Goal: Task Accomplishment & Management: Use online tool/utility

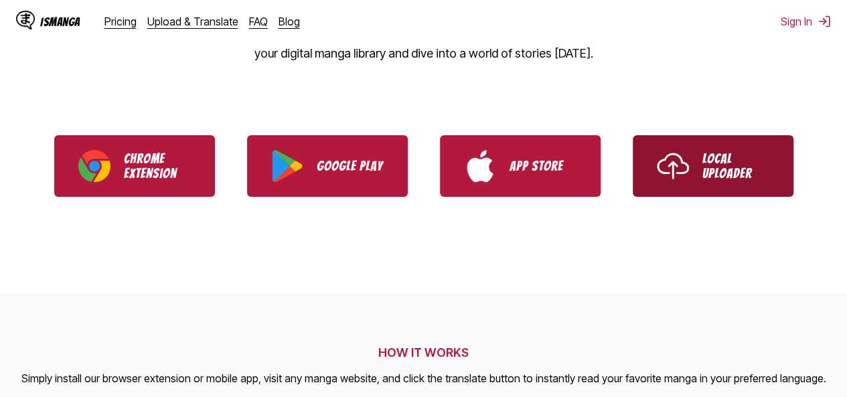
click at [737, 179] on p "Local Uploader" at bounding box center [736, 165] width 67 height 29
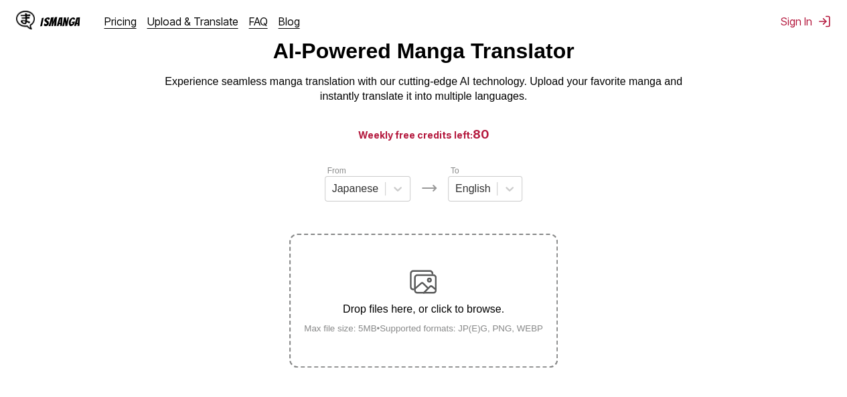
scroll to position [67, 0]
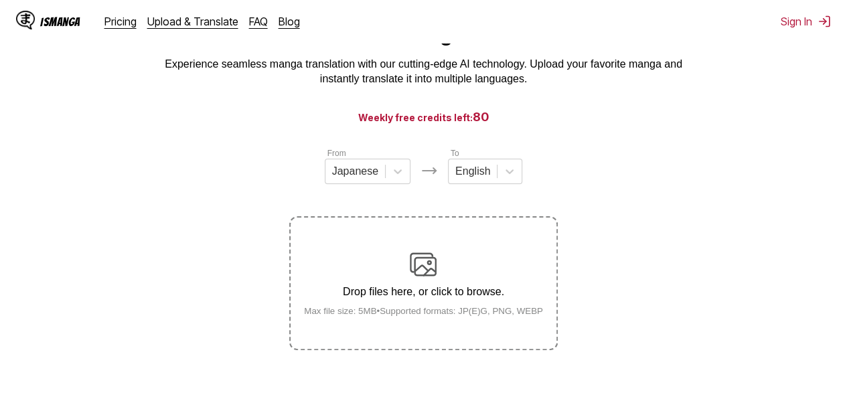
click at [417, 267] on img at bounding box center [423, 264] width 27 height 27
click at [0, 0] on input "Drop files here, or click to browse. Max file size: 5MB • Supported formats: JP…" at bounding box center [0, 0] width 0 height 0
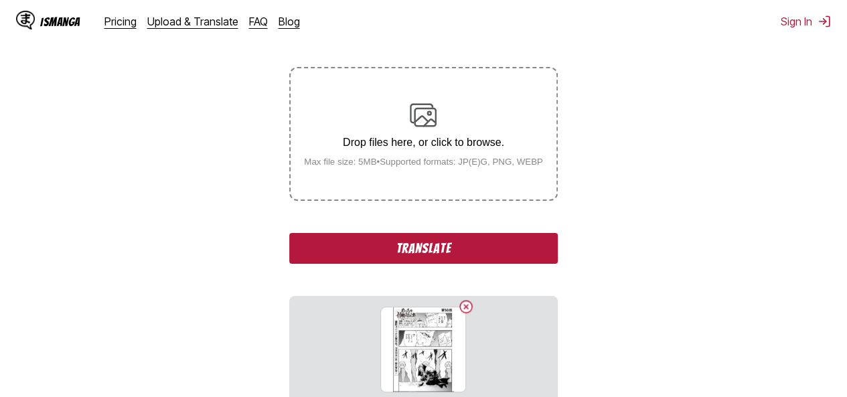
scroll to position [268, 0]
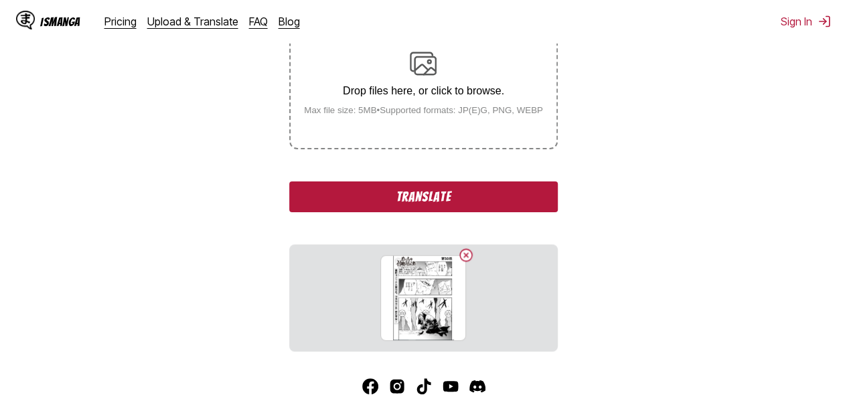
click at [450, 198] on button "Translate" at bounding box center [423, 196] width 268 height 31
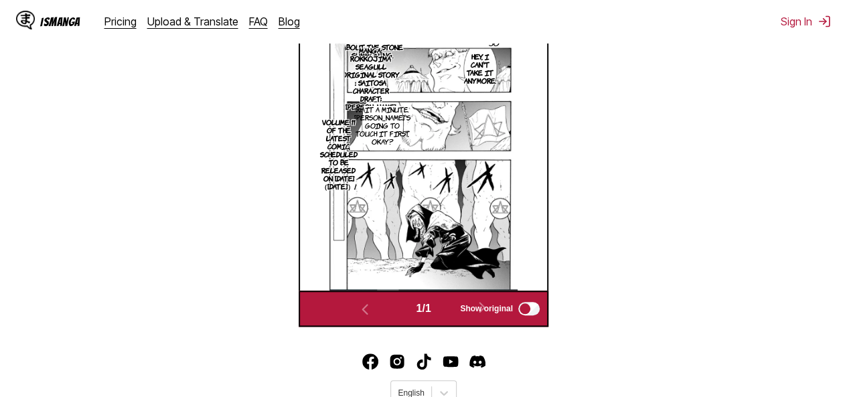
scroll to position [512, 0]
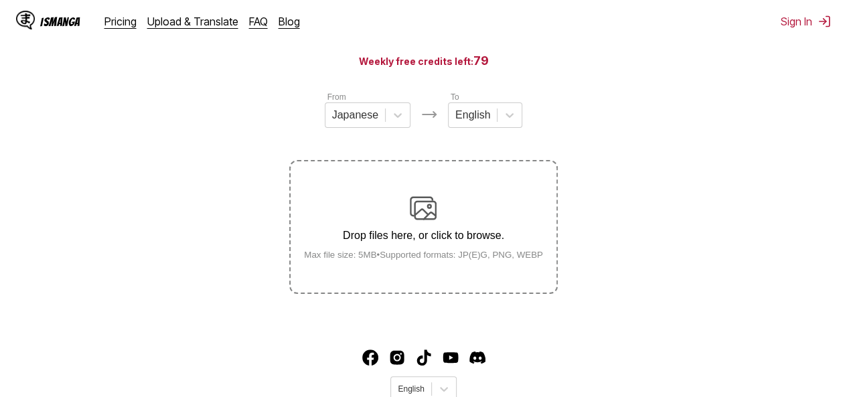
scroll to position [39, 0]
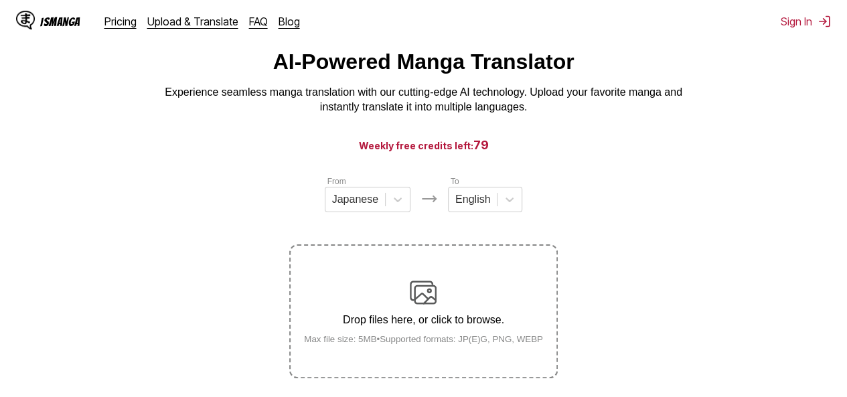
click at [427, 297] on img at bounding box center [423, 292] width 27 height 27
click at [0, 0] on input "Drop files here, or click to browse. Max file size: 5MB • Supported formats: JP…" at bounding box center [0, 0] width 0 height 0
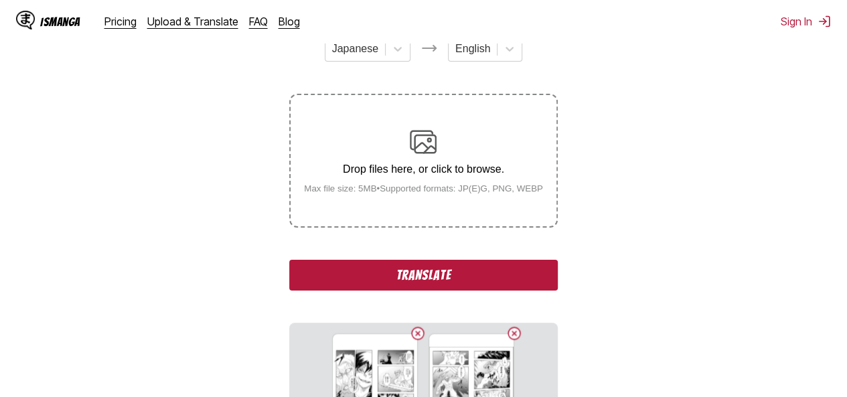
scroll to position [173, 0]
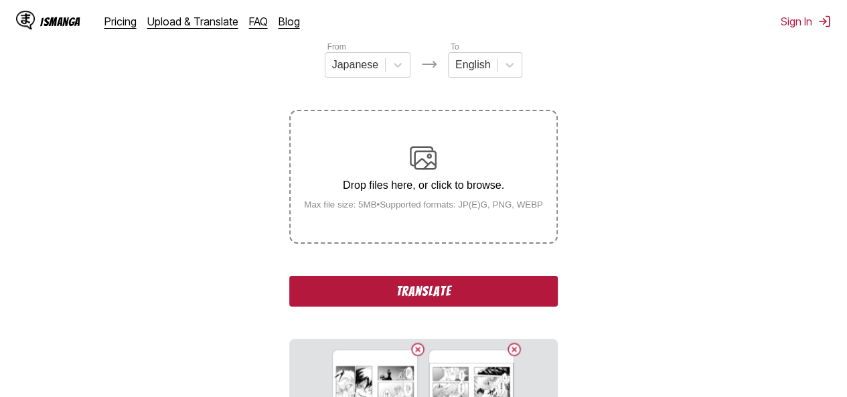
click at [492, 295] on button "Translate" at bounding box center [423, 291] width 268 height 31
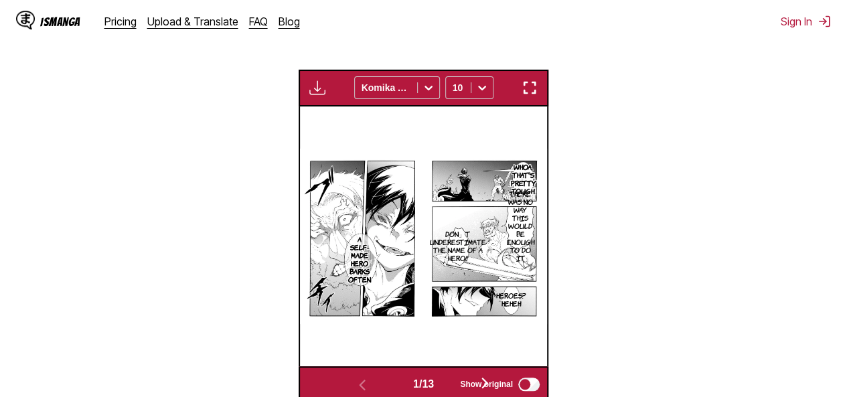
scroll to position [559, 0]
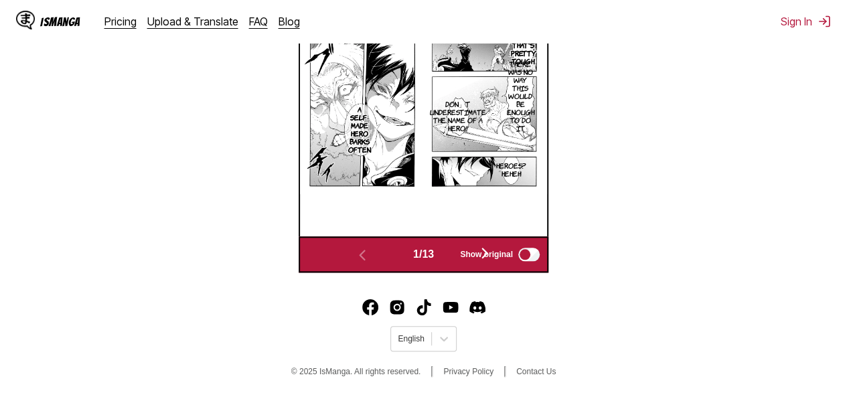
click at [491, 258] on span "Show original" at bounding box center [486, 254] width 53 height 9
click at [488, 252] on span "Show original" at bounding box center [486, 254] width 53 height 9
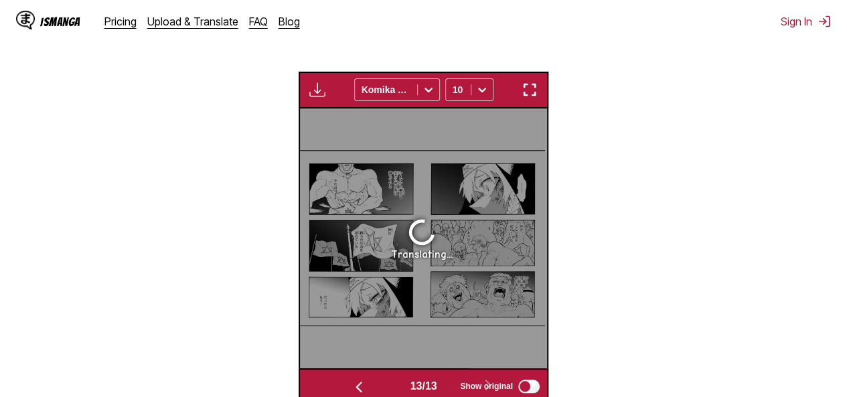
scroll to position [0, 2966]
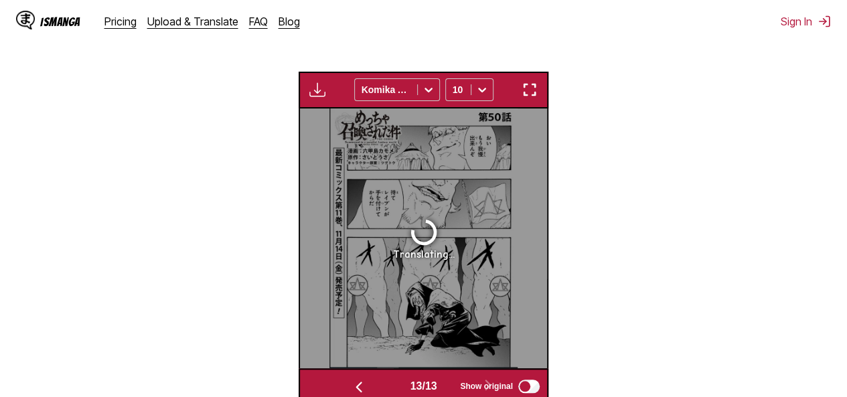
click at [356, 384] on img "button" at bounding box center [359, 387] width 16 height 16
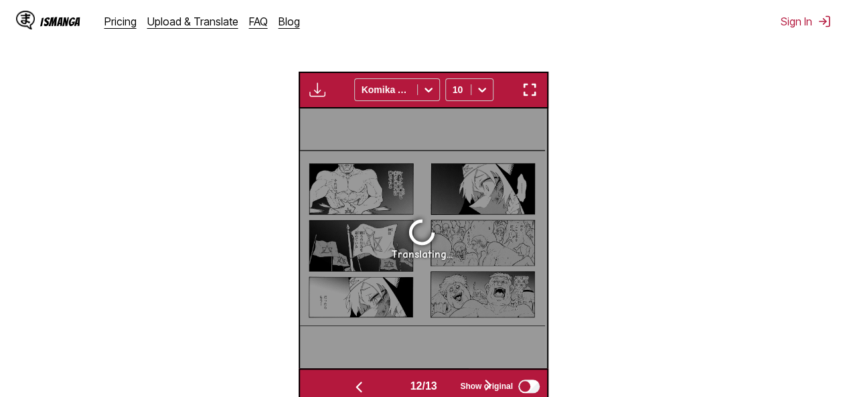
click at [356, 384] on img "button" at bounding box center [359, 387] width 16 height 16
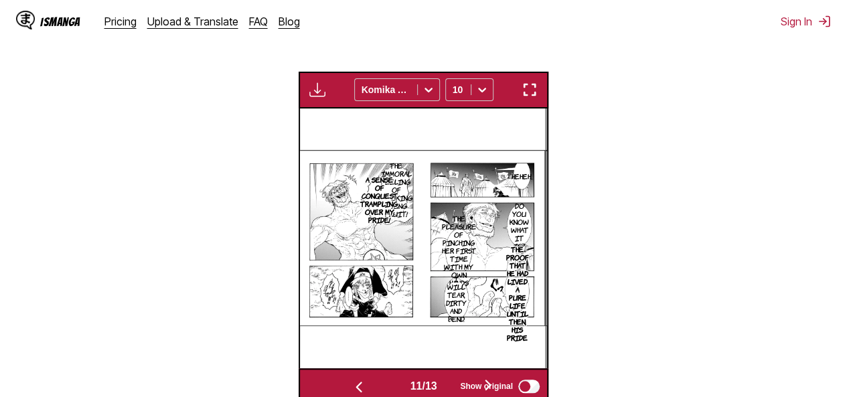
click at [356, 384] on img "button" at bounding box center [359, 387] width 16 height 16
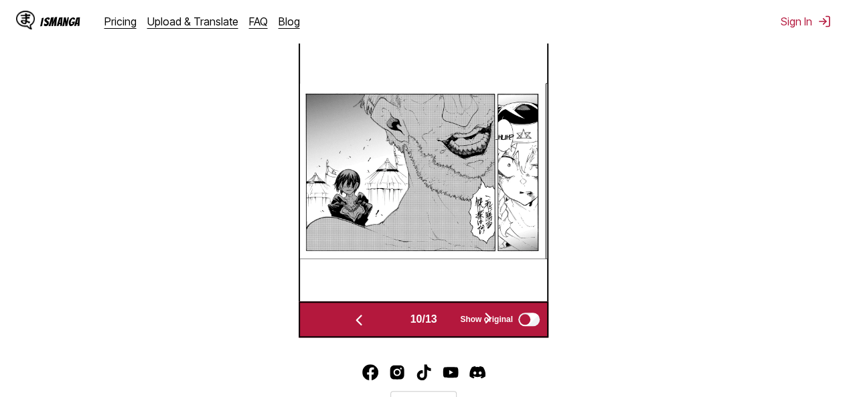
scroll to position [445, 0]
click at [352, 318] on img "button" at bounding box center [359, 320] width 16 height 16
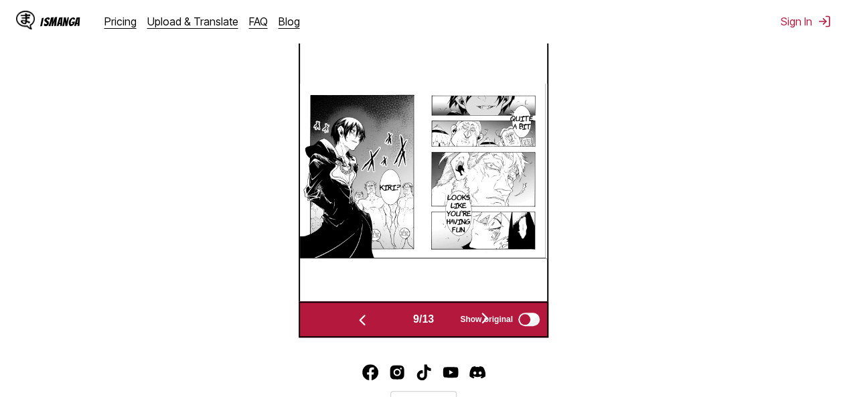
click at [486, 311] on button "button" at bounding box center [485, 318] width 80 height 19
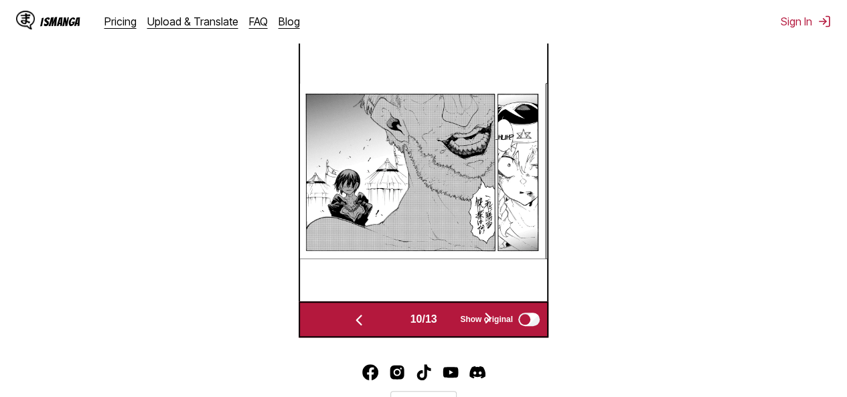
click at [486, 311] on button "button" at bounding box center [488, 318] width 80 height 19
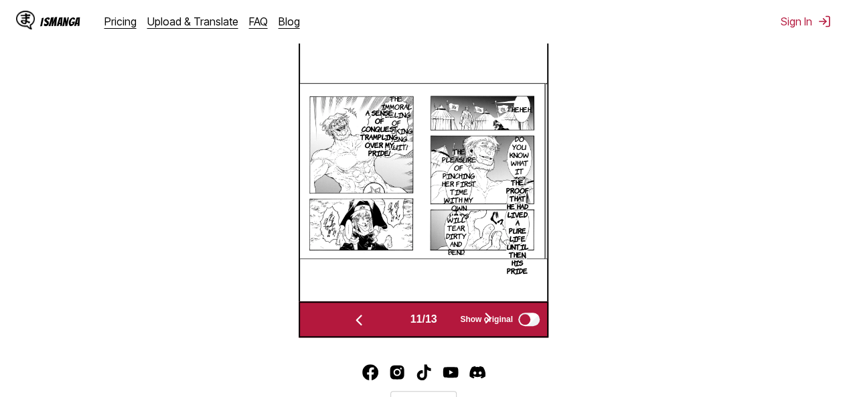
click at [486, 311] on button "button" at bounding box center [488, 318] width 80 height 19
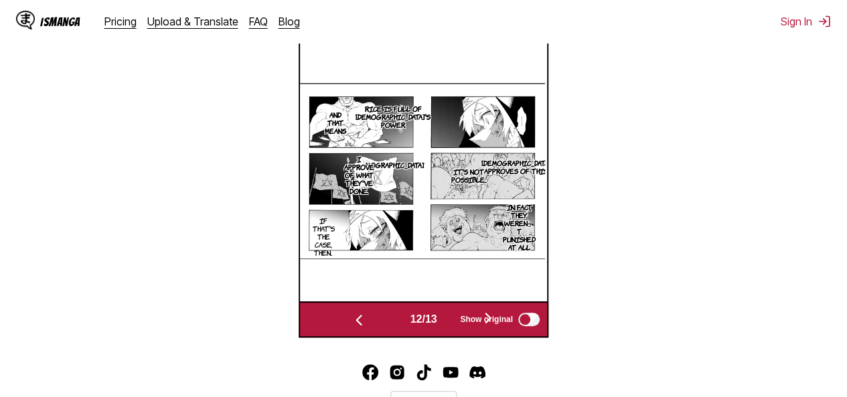
click at [486, 311] on button "button" at bounding box center [488, 318] width 80 height 19
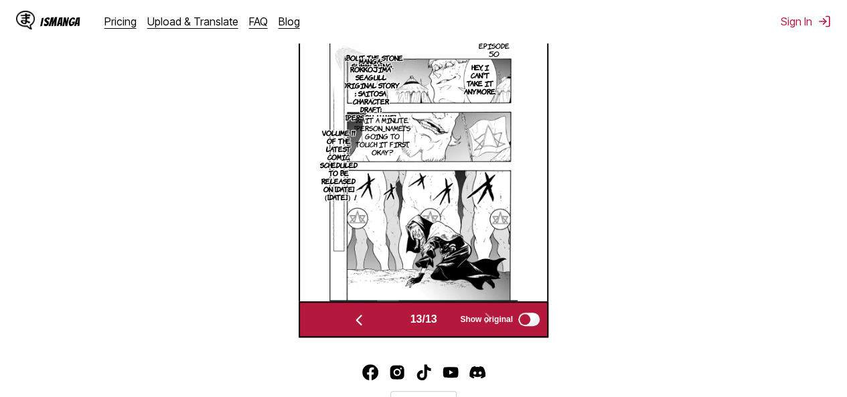
click at [359, 327] on img "button" at bounding box center [359, 320] width 16 height 16
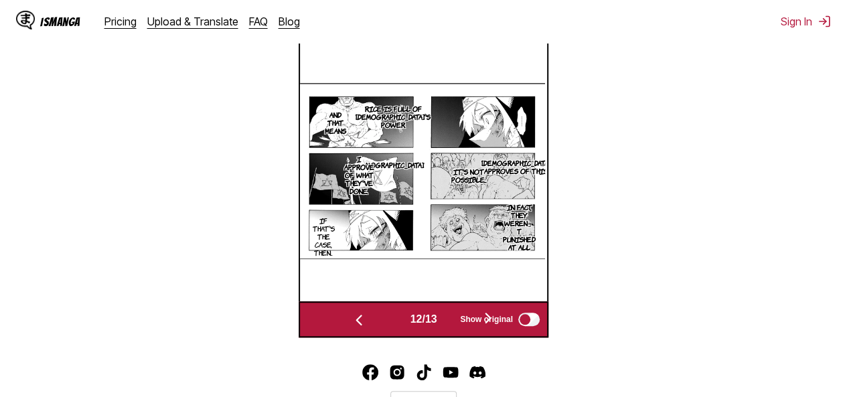
click at [359, 327] on img "button" at bounding box center [359, 320] width 16 height 16
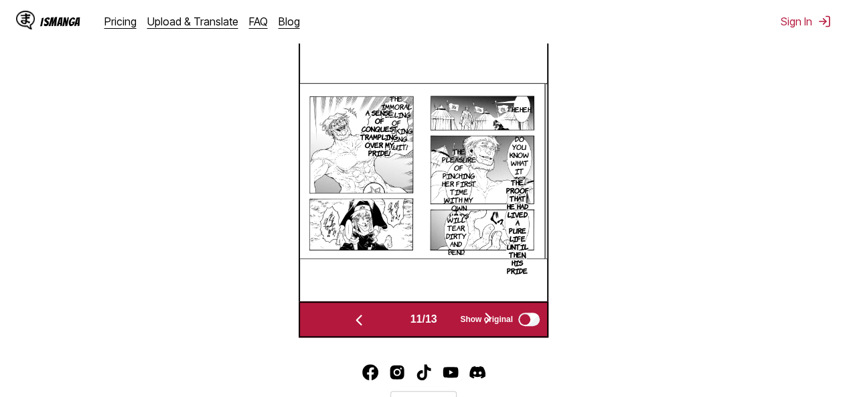
click at [359, 327] on img "button" at bounding box center [359, 320] width 16 height 16
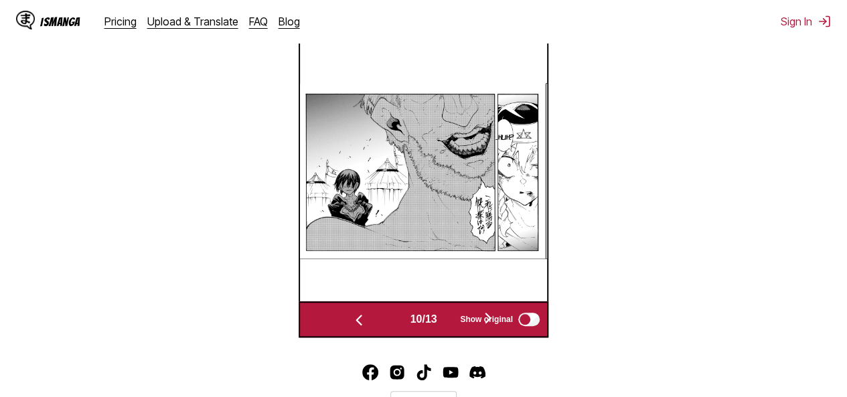
click at [359, 327] on img "button" at bounding box center [359, 320] width 16 height 16
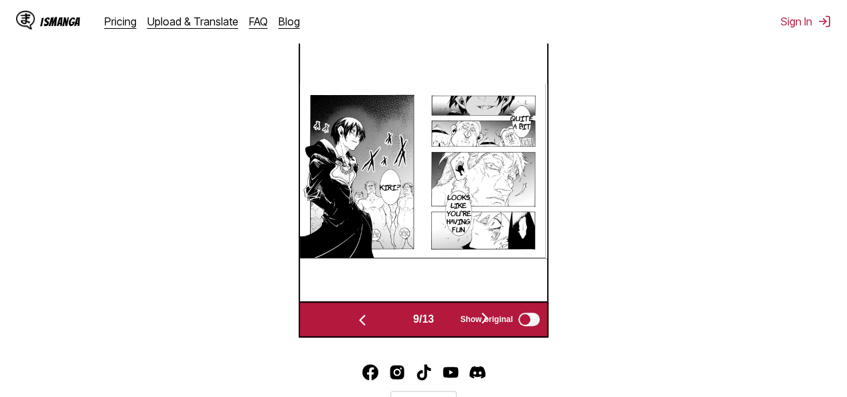
click at [359, 327] on img "button" at bounding box center [362, 320] width 16 height 16
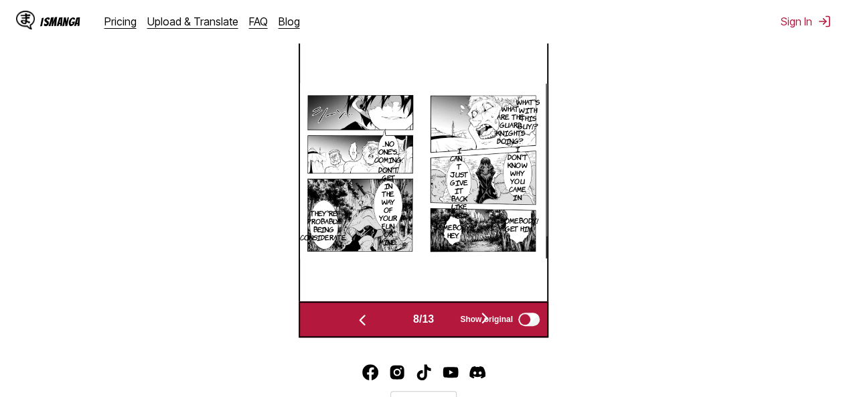
click at [359, 327] on img "button" at bounding box center [362, 320] width 16 height 16
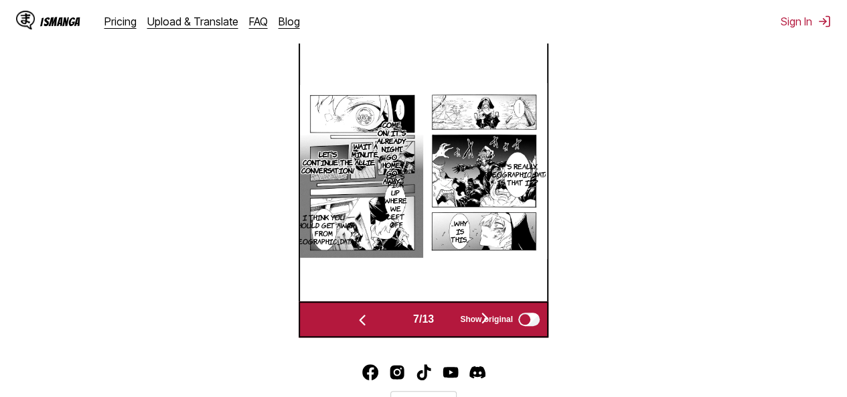
click at [489, 317] on span "Show original" at bounding box center [486, 319] width 53 height 9
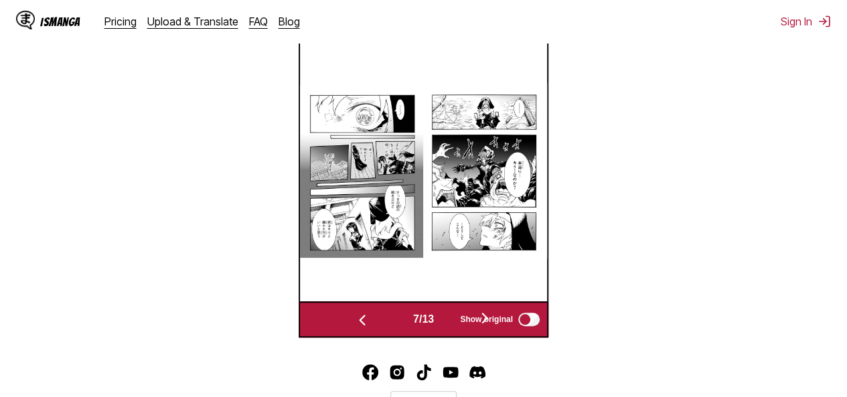
click at [484, 318] on span "Show original" at bounding box center [486, 319] width 53 height 9
click at [490, 324] on span "Show original" at bounding box center [486, 319] width 53 height 9
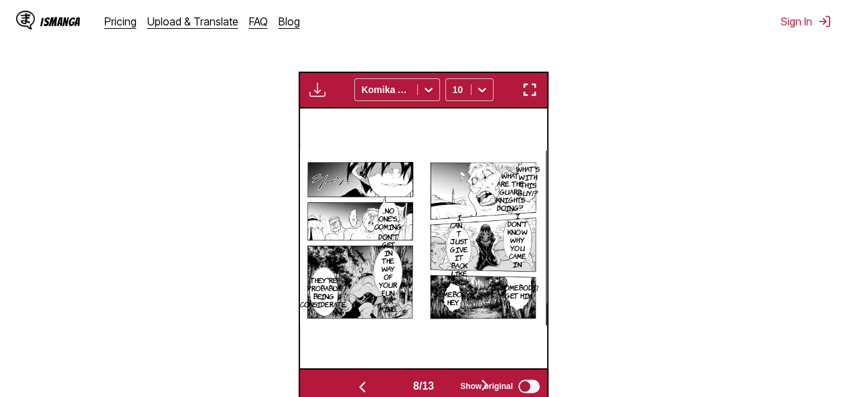
scroll to position [244, 0]
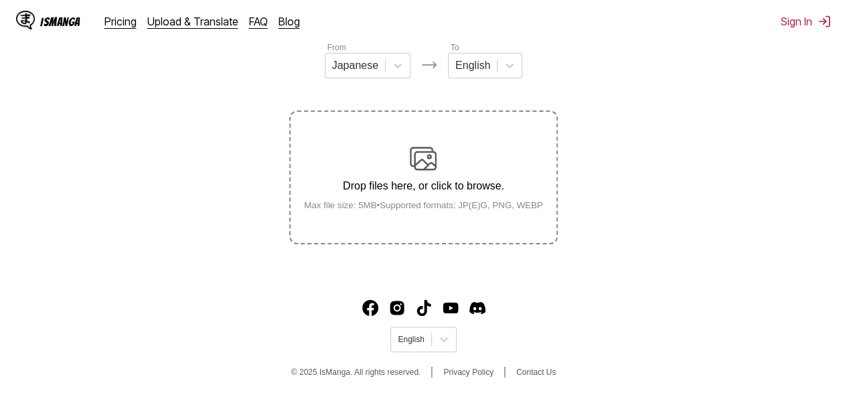
click at [423, 163] on img at bounding box center [423, 158] width 27 height 27
click at [0, 0] on input "Drop files here, or click to browse. Max file size: 5MB • Supported formats: JP…" at bounding box center [0, 0] width 0 height 0
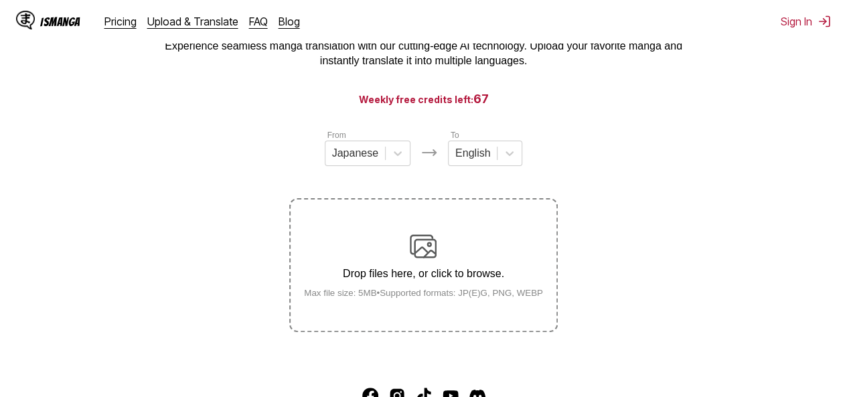
scroll to position [134, 0]
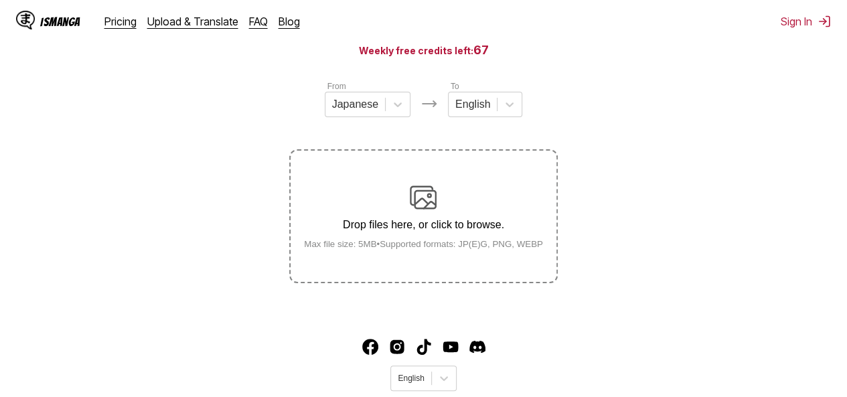
click at [427, 224] on p "Drop files here, or click to browse." at bounding box center [423, 225] width 261 height 12
click at [0, 0] on input "Drop files here, or click to browse. Max file size: 5MB • Supported formats: JP…" at bounding box center [0, 0] width 0 height 0
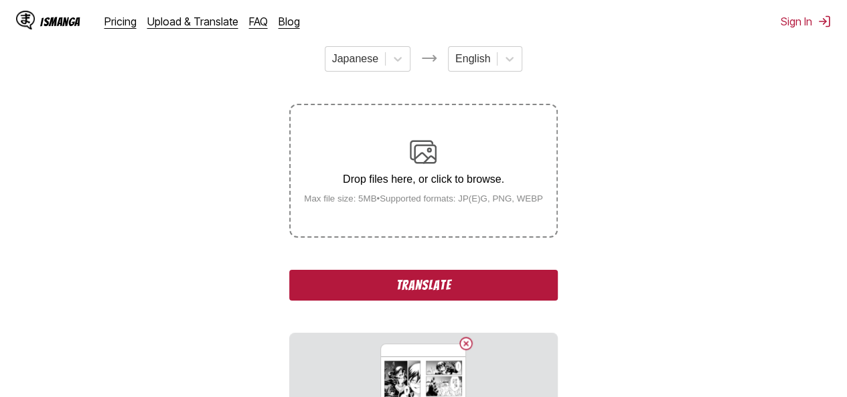
scroll to position [201, 0]
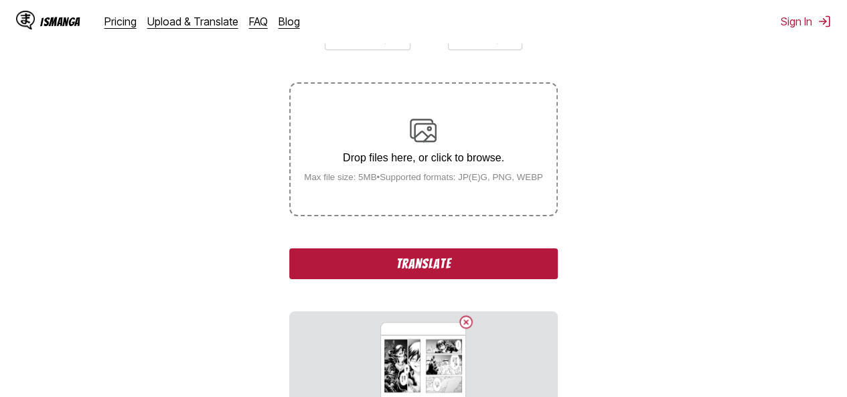
click at [435, 134] on img at bounding box center [423, 130] width 27 height 27
click at [0, 0] on input "Drop files here, or click to browse. Max file size: 5MB • Supported formats: JP…" at bounding box center [0, 0] width 0 height 0
click at [447, 152] on div "Drop files here, or click to browse. Max file size: 5MB • Supported formats: JP…" at bounding box center [423, 149] width 261 height 65
click at [0, 0] on input "Drop files here, or click to browse. Max file size: 5MB • Supported formats: JP…" at bounding box center [0, 0] width 0 height 0
click at [435, 138] on img at bounding box center [423, 130] width 27 height 27
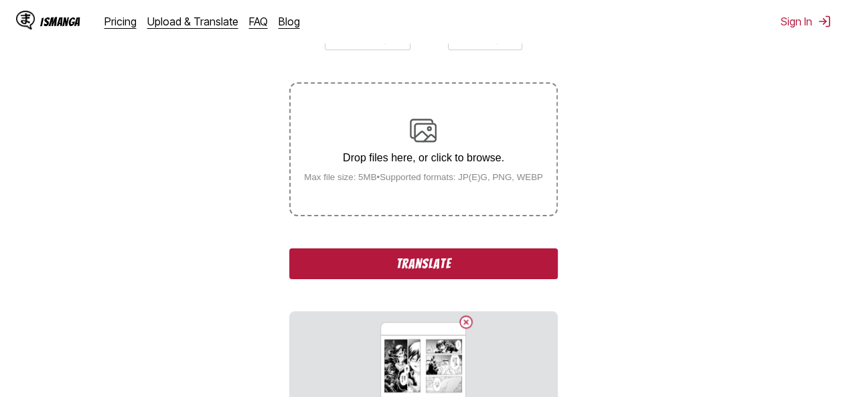
click at [0, 0] on input "Drop files here, or click to browse. Max file size: 5MB • Supported formats: JP…" at bounding box center [0, 0] width 0 height 0
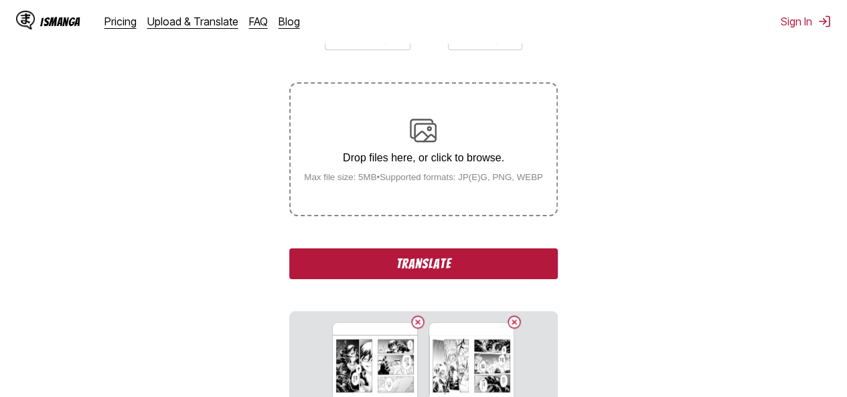
click at [445, 148] on div "Drop files here, or click to browse. Max file size: 5MB • Supported formats: JP…" at bounding box center [423, 149] width 261 height 65
click at [0, 0] on input "Drop files here, or click to browse. Max file size: 5MB • Supported formats: JP…" at bounding box center [0, 0] width 0 height 0
click at [466, 190] on label "Drop files here, or click to browse. Max file size: 5MB • Supported formats: JP…" at bounding box center [423, 149] width 265 height 131
click at [0, 0] on input "Drop files here, or click to browse. Max file size: 5MB • Supported formats: JP…" at bounding box center [0, 0] width 0 height 0
click at [481, 157] on p "Drop files here, or click to browse." at bounding box center [423, 158] width 261 height 12
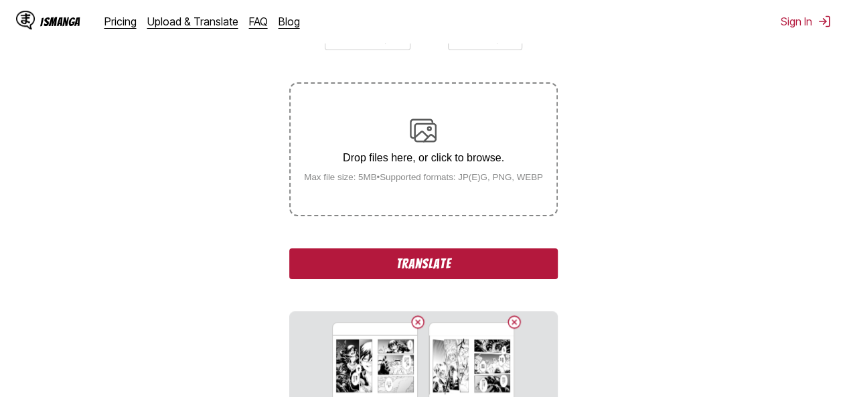
click at [0, 0] on input "Drop files here, or click to browse. Max file size: 5MB • Supported formats: JP…" at bounding box center [0, 0] width 0 height 0
click at [427, 174] on div "Drop files here, or click to browse. Max file size: 5MB • Supported formats: JP…" at bounding box center [423, 149] width 261 height 65
click at [0, 0] on input "Drop files here, or click to browse. Max file size: 5MB • Supported formats: JP…" at bounding box center [0, 0] width 0 height 0
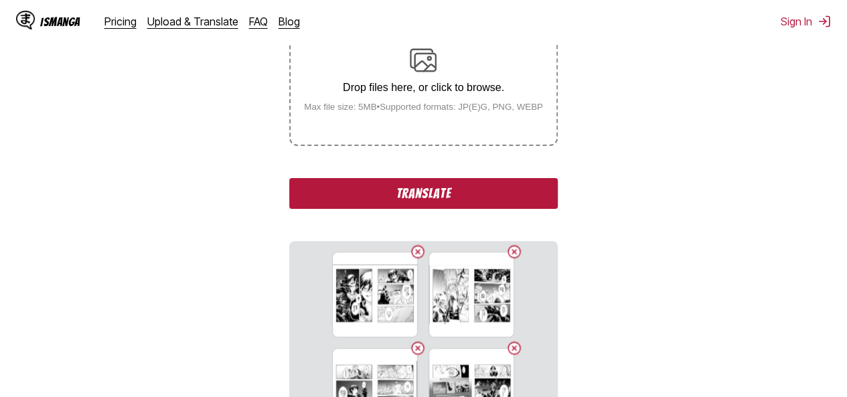
scroll to position [268, 0]
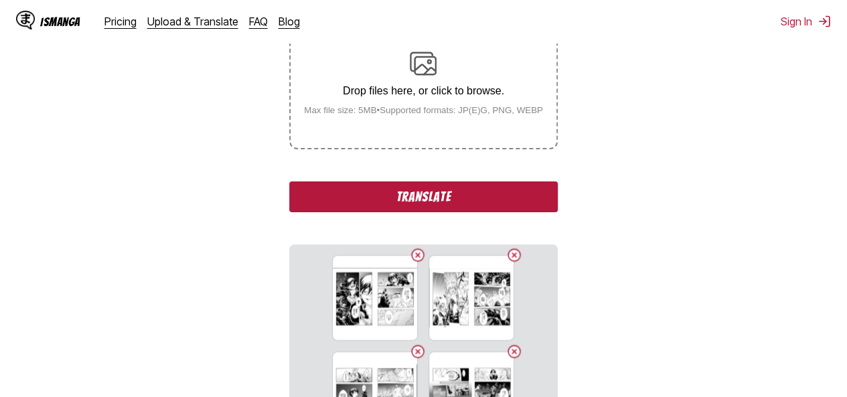
click at [443, 134] on label "Drop files here, or click to browse. Max file size: 5MB • Supported formats: JP…" at bounding box center [423, 82] width 265 height 131
click at [0, 0] on input "Drop files here, or click to browse. Max file size: 5MB • Supported formats: JP…" at bounding box center [0, 0] width 0 height 0
click at [407, 106] on div "Drop files here, or click to browse. Max file size: 5MB • Supported formats: JP…" at bounding box center [423, 82] width 261 height 65
click at [0, 0] on input "Drop files here, or click to browse. Max file size: 5MB • Supported formats: JP…" at bounding box center [0, 0] width 0 height 0
click at [427, 90] on p "Drop files here, or click to browse." at bounding box center [423, 91] width 261 height 12
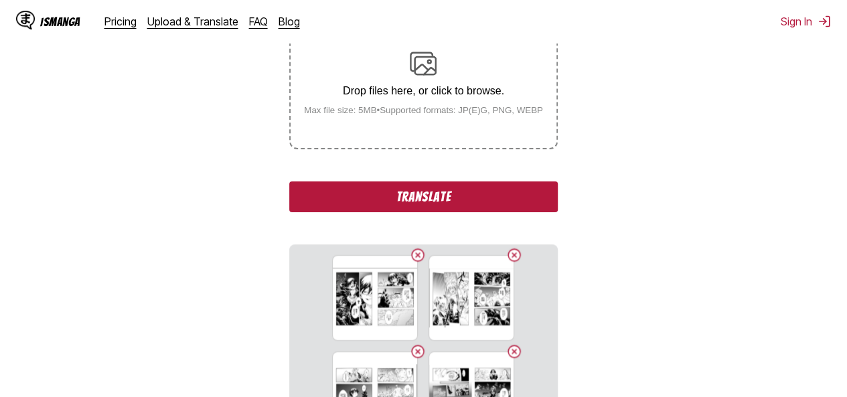
click at [0, 0] on input "Drop files here, or click to browse. Max file size: 5MB • Supported formats: JP…" at bounding box center [0, 0] width 0 height 0
click at [444, 89] on p "Drop files here, or click to browse." at bounding box center [423, 91] width 261 height 12
click at [0, 0] on input "Drop files here, or click to browse. Max file size: 5MB • Supported formats: JP…" at bounding box center [0, 0] width 0 height 0
click at [454, 92] on p "Drop files here, or click to browse." at bounding box center [423, 91] width 261 height 12
click at [0, 0] on input "Drop files here, or click to browse. Max file size: 5MB • Supported formats: JP…" at bounding box center [0, 0] width 0 height 0
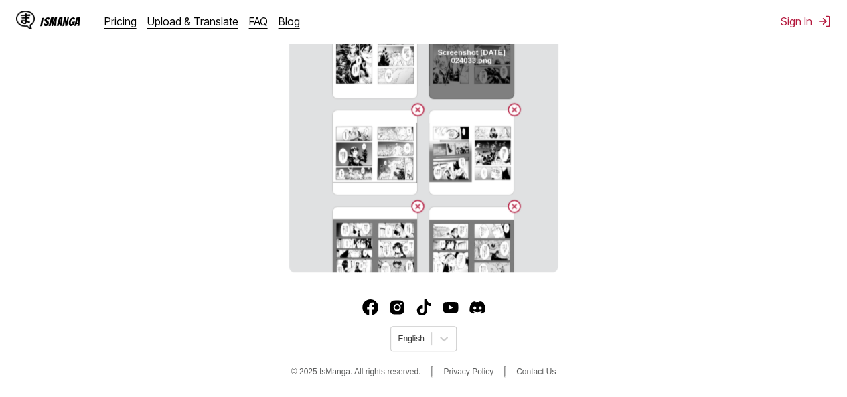
scroll to position [0, 0]
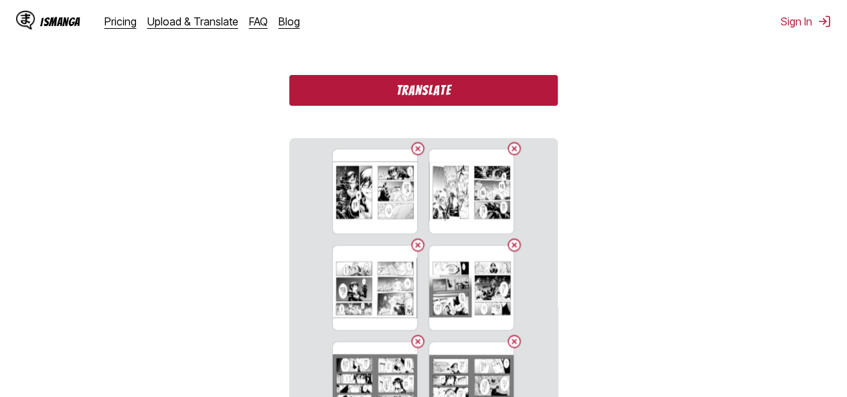
click at [416, 88] on button "Translate" at bounding box center [423, 90] width 268 height 31
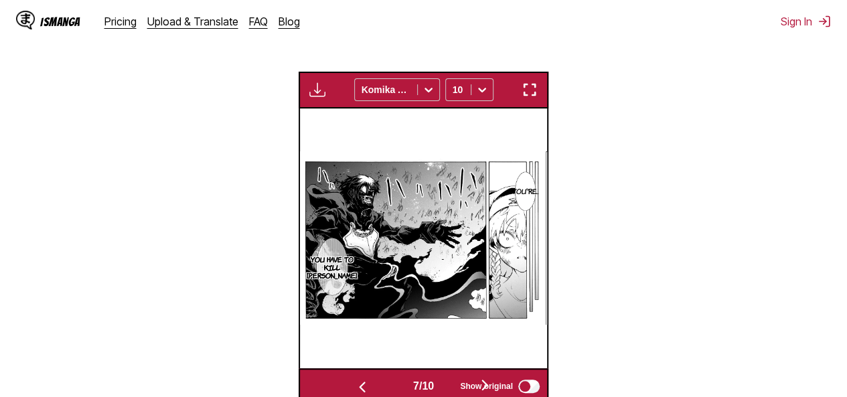
scroll to position [0, 1483]
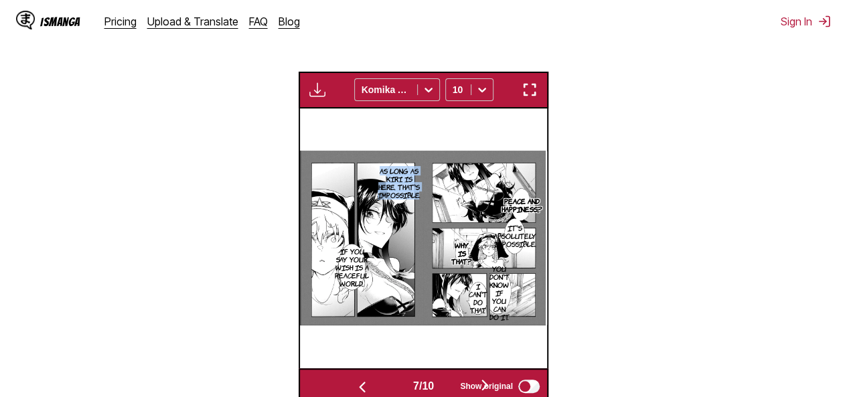
drag, startPoint x: 380, startPoint y: 171, endPoint x: 419, endPoint y: 196, distance: 46.1
click at [419, 196] on p "As long as kiri is here, that's impossible." at bounding box center [399, 183] width 48 height 38
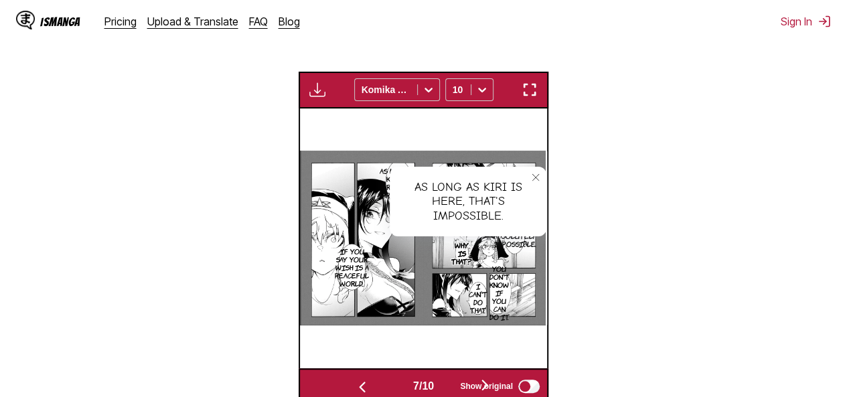
click at [616, 230] on section "From Japanese To English Drop files here, or click to browse. Max file size: 5M…" at bounding box center [424, 120] width 826 height 569
click at [538, 182] on icon "close-tooltip" at bounding box center [535, 177] width 9 height 9
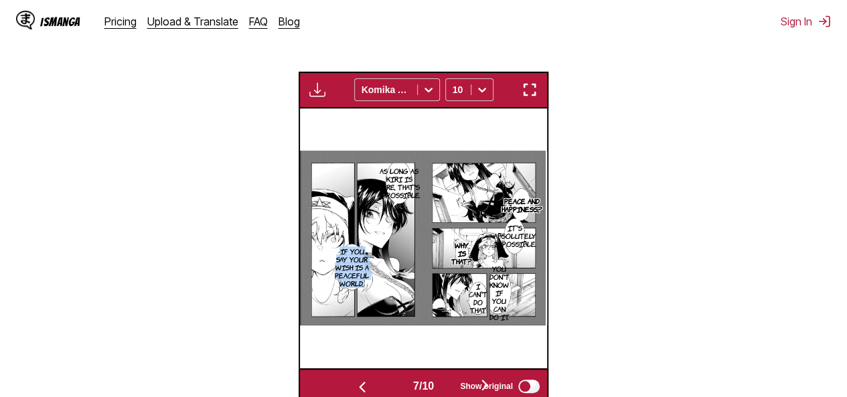
drag, startPoint x: 339, startPoint y: 249, endPoint x: 370, endPoint y: 293, distance: 53.9
click at [370, 290] on p "If you say your wish is a peaceful world..." at bounding box center [352, 267] width 40 height 46
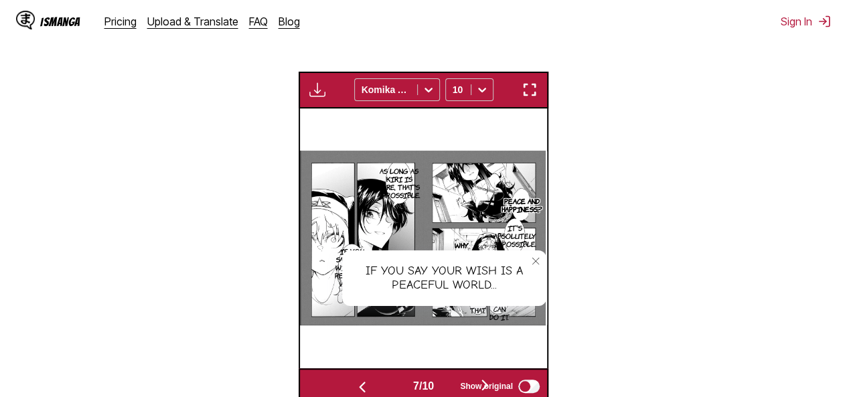
click at [632, 240] on section "From Japanese To English Drop files here, or click to browse. Max file size: 5M…" at bounding box center [424, 120] width 826 height 569
click at [538, 265] on icon "close-tooltip" at bounding box center [535, 261] width 7 height 7
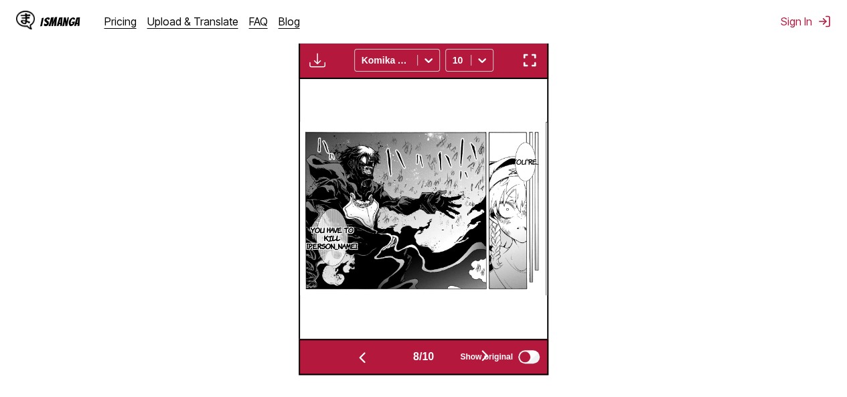
scroll to position [378, 0]
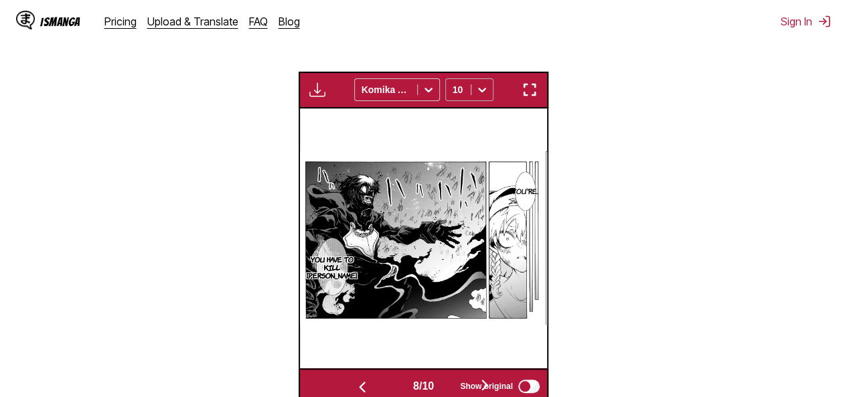
click at [476, 92] on icon at bounding box center [482, 89] width 13 height 13
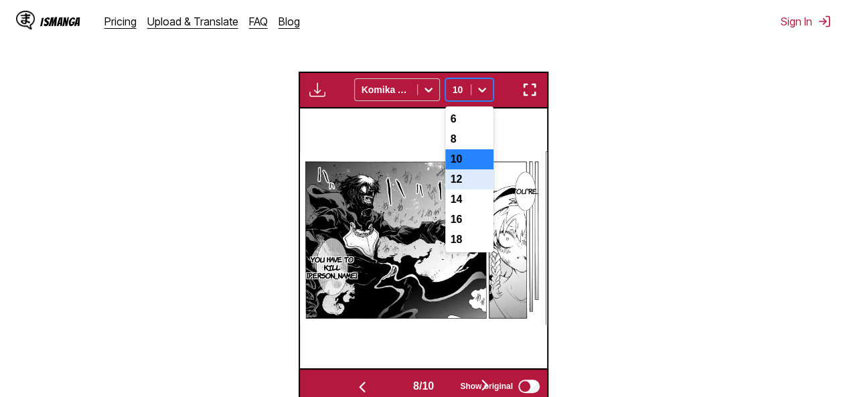
click at [537, 93] on img "button" at bounding box center [530, 90] width 16 height 16
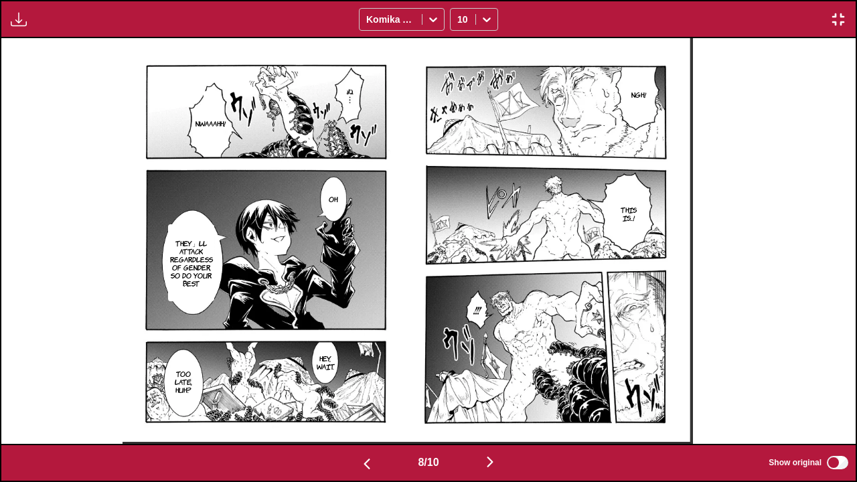
scroll to position [0, 5982]
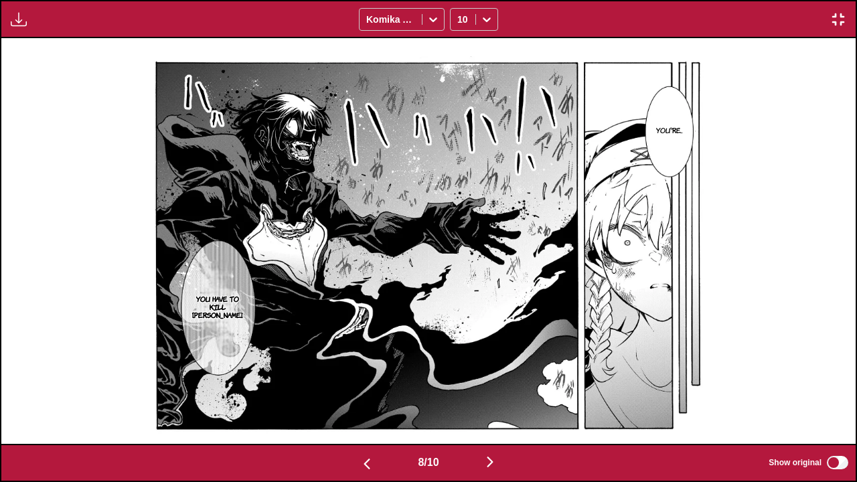
click at [847, 11] on button "button" at bounding box center [838, 19] width 24 height 17
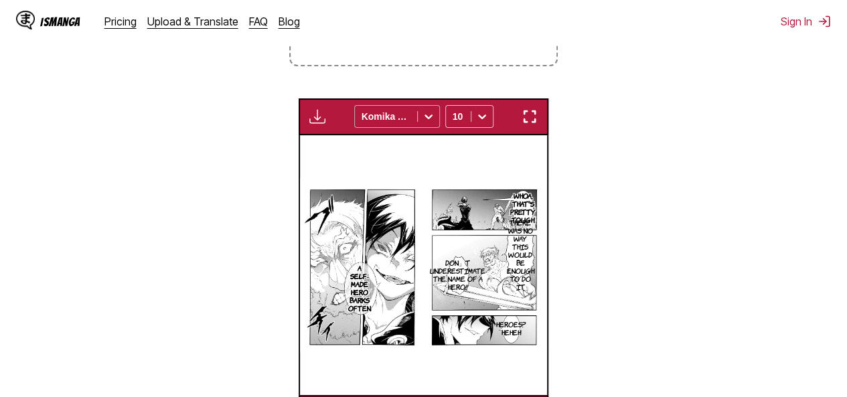
scroll to position [0, 1730]
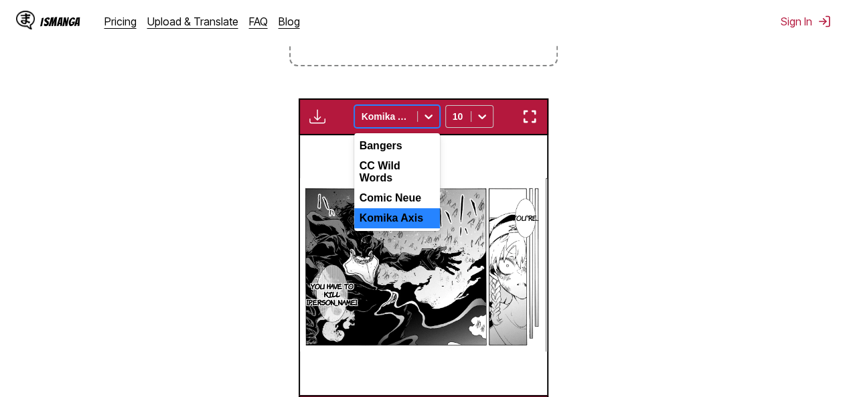
click at [421, 122] on div at bounding box center [428, 116] width 21 height 21
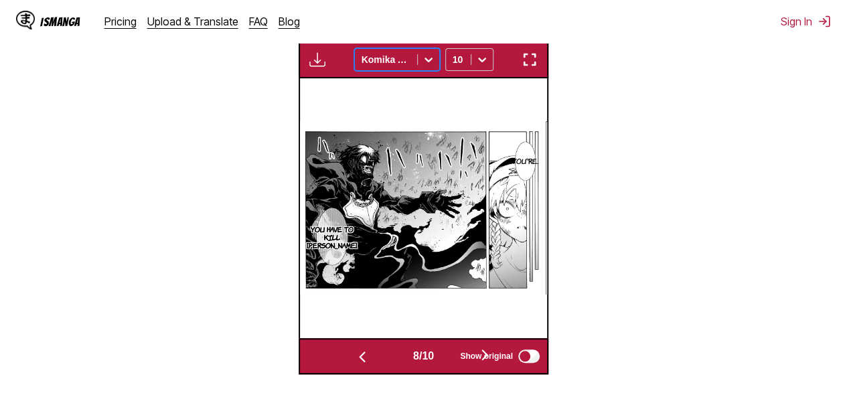
scroll to position [485, 0]
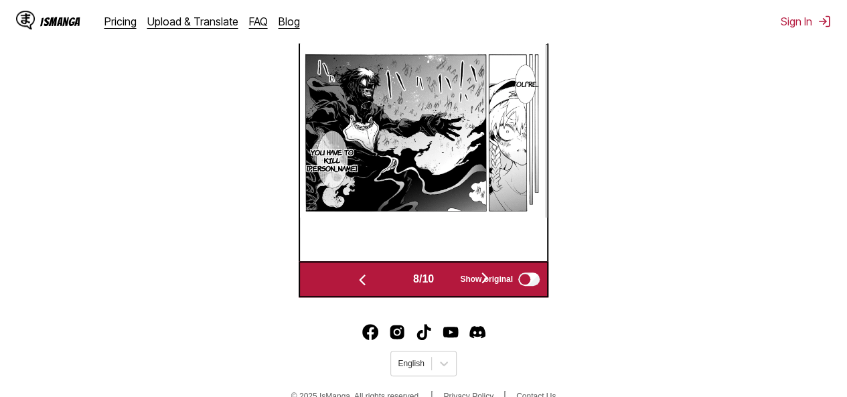
click at [485, 278] on span "Show original" at bounding box center [486, 279] width 53 height 9
click at [459, 283] on div "Show original" at bounding box center [497, 279] width 90 height 17
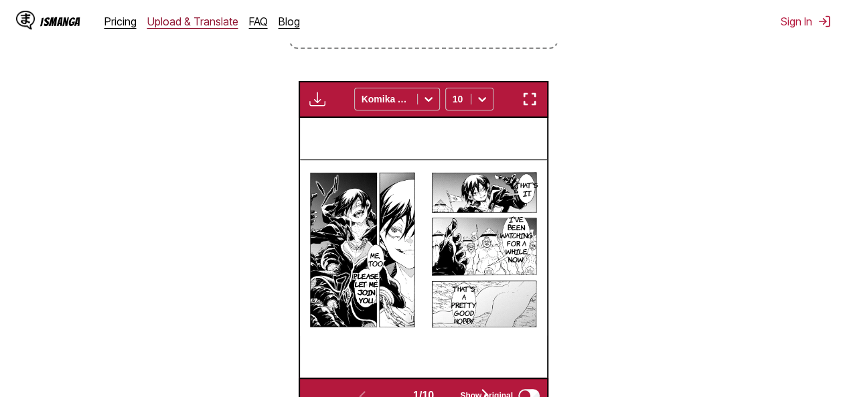
scroll to position [217, 0]
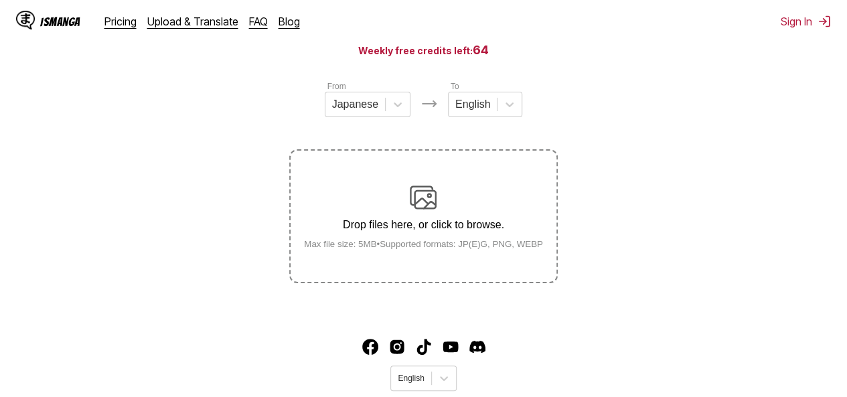
click at [419, 203] on img at bounding box center [423, 197] width 27 height 27
click at [0, 0] on input "Drop files here, or click to browse. Max file size: 5MB • Supported formats: JP…" at bounding box center [0, 0] width 0 height 0
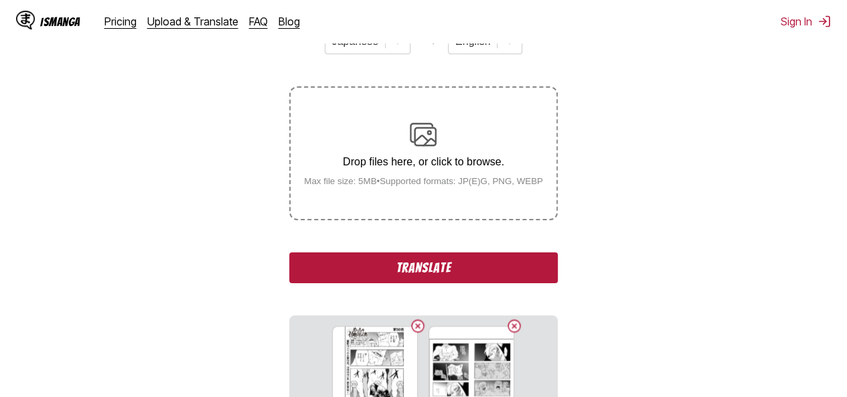
scroll to position [307, 0]
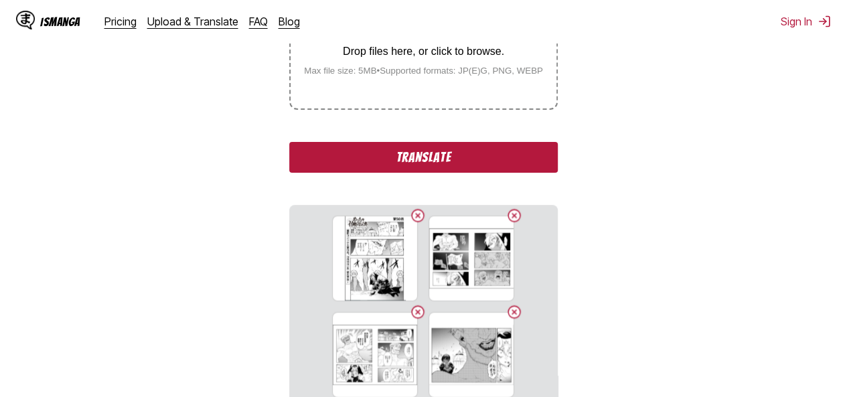
click at [465, 159] on button "Translate" at bounding box center [423, 157] width 268 height 31
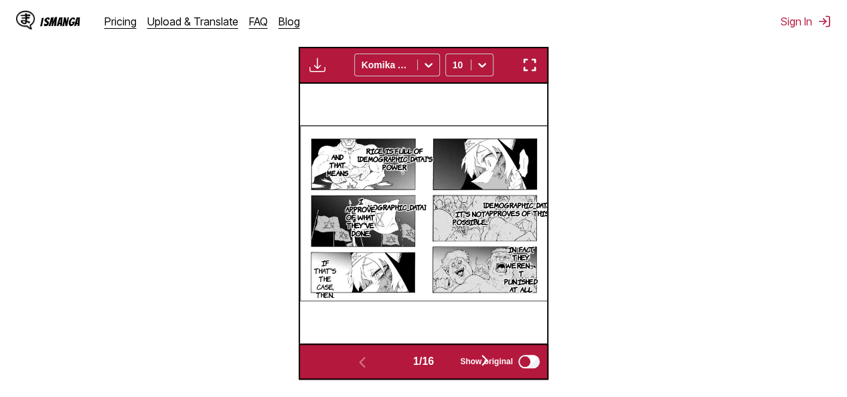
scroll to position [0, 0]
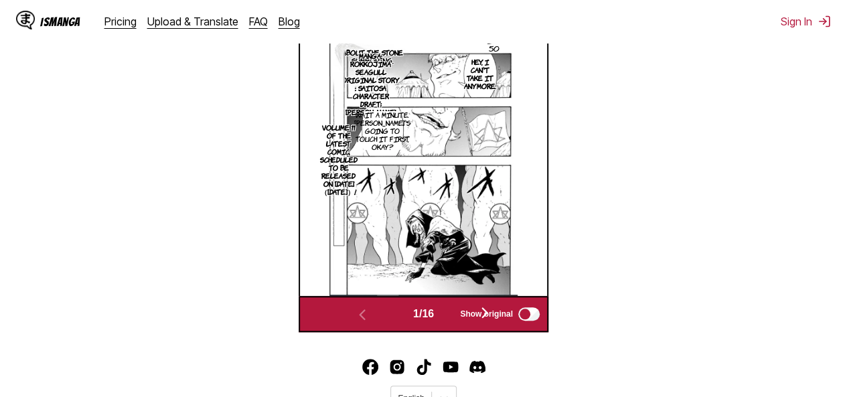
click at [481, 117] on img at bounding box center [424, 166] width 188 height 260
click at [478, 81] on p "Hey, I can't take it anymore." at bounding box center [480, 74] width 38 height 38
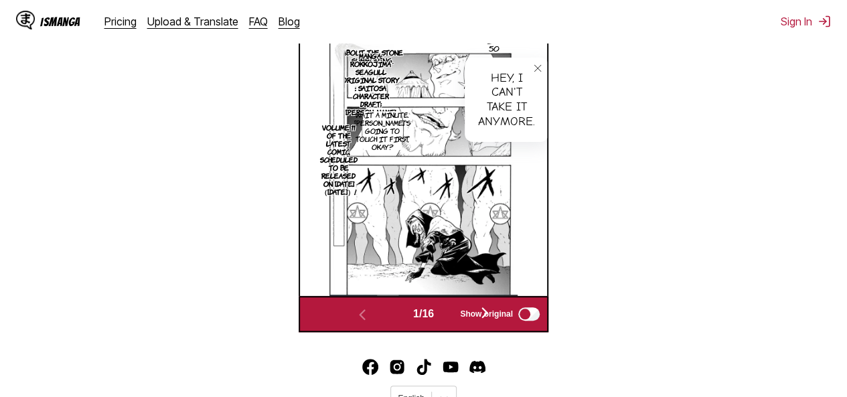
click at [375, 77] on p "Manga: Rokkojima Seagull Original Story : Saitosa Character Draft; [PERSON_NAME]" at bounding box center [370, 84] width 65 height 70
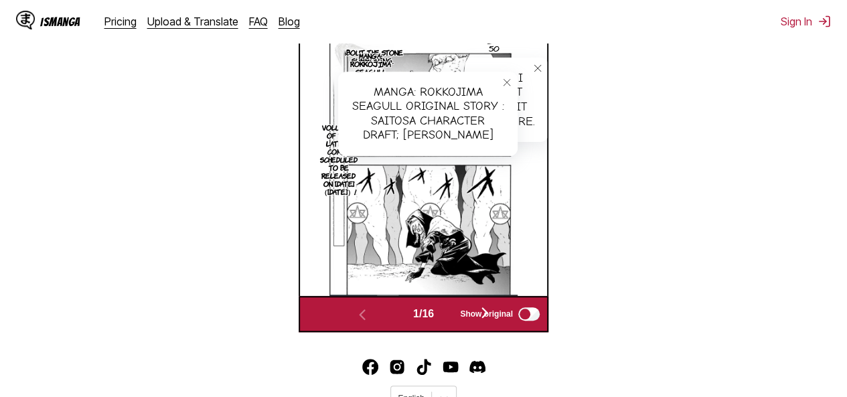
click at [229, 135] on section "From Japanese To English Drop files here, or click to browse. Max file size: 5M…" at bounding box center [424, 48] width 826 height 569
click at [248, 178] on section "From Japanese To English Drop files here, or click to browse. Max file size: 5M…" at bounding box center [424, 48] width 826 height 569
click at [506, 87] on icon "close-tooltip" at bounding box center [506, 82] width 9 height 9
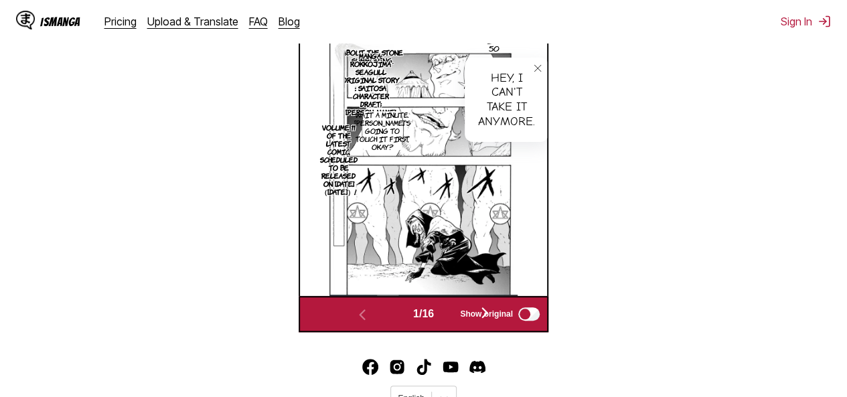
click at [378, 132] on p "Wait a minute. [PERSON_NAME]'s going to touch it first, okay?" at bounding box center [383, 131] width 62 height 46
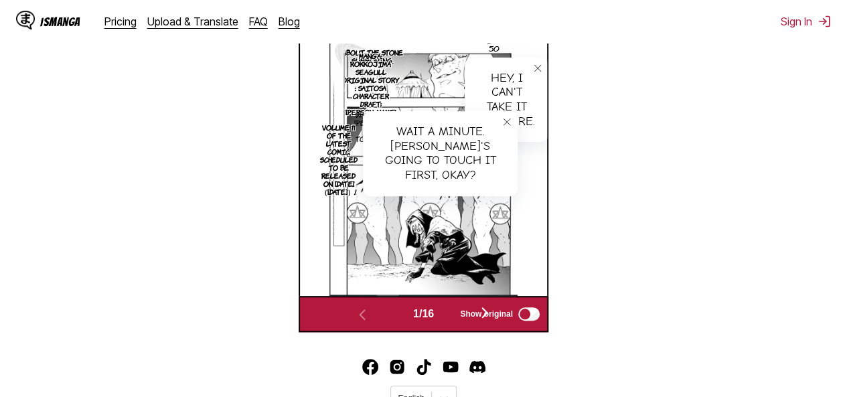
click at [537, 68] on icon "close-tooltip" at bounding box center [537, 68] width 9 height 9
click at [507, 122] on icon "close-tooltip" at bounding box center [506, 121] width 9 height 9
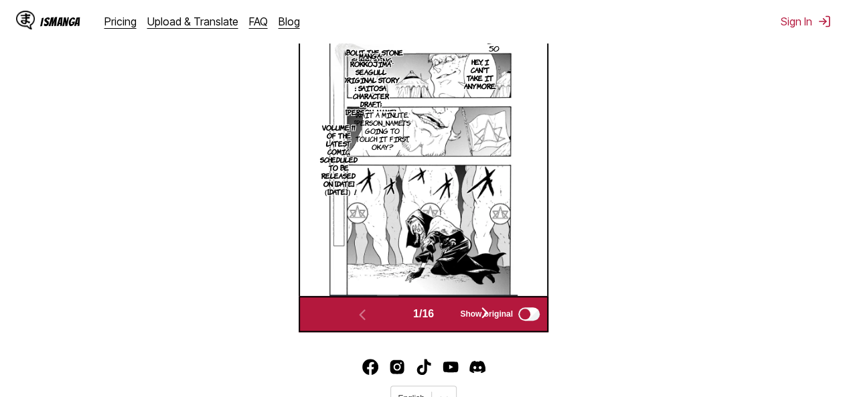
click at [482, 80] on p "Hey, I can't take it anymore." at bounding box center [480, 74] width 38 height 38
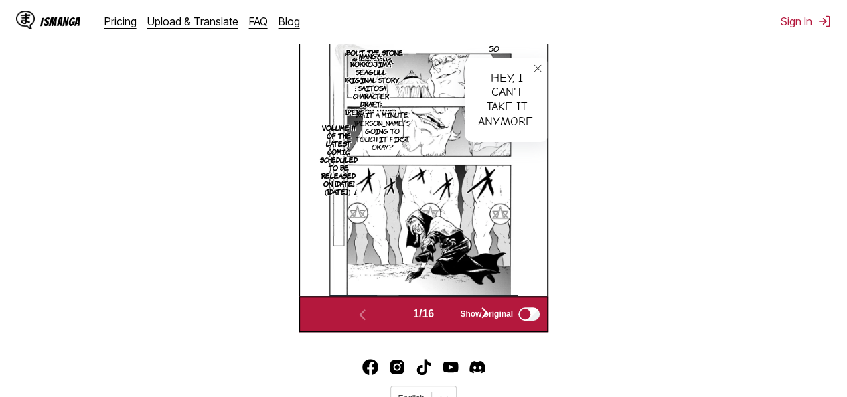
click at [542, 68] on button "close-tooltip" at bounding box center [537, 68] width 21 height 21
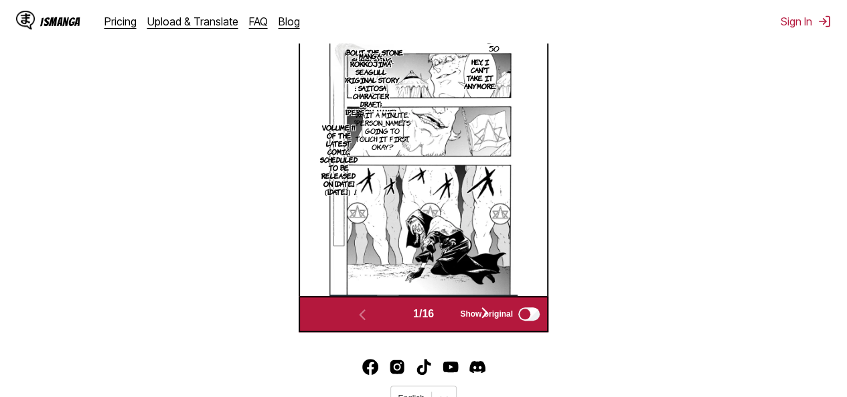
click at [383, 145] on p "Wait a minute. [PERSON_NAME]'s going to touch it first, okay?" at bounding box center [383, 131] width 62 height 46
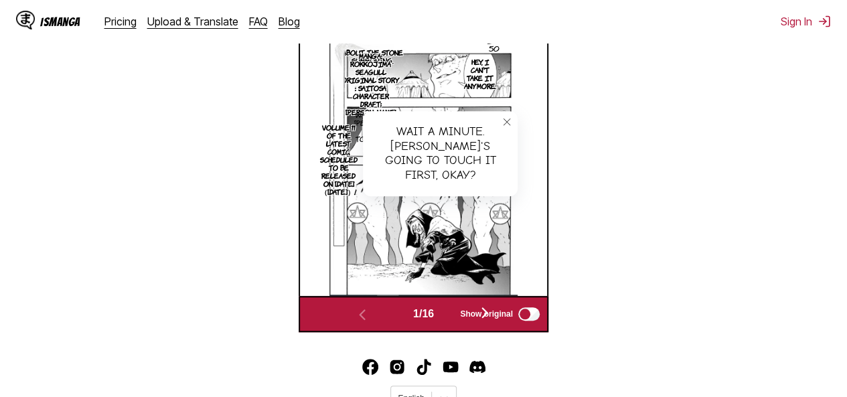
click at [505, 126] on icon "close-tooltip" at bounding box center [506, 121] width 9 height 9
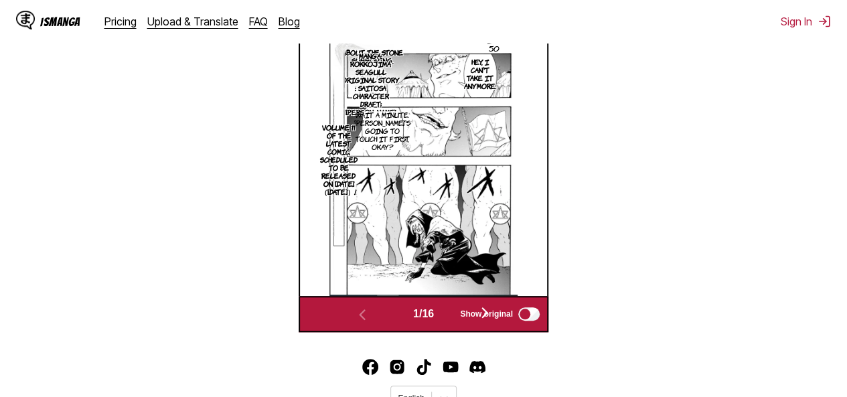
click at [332, 181] on p "Volume 11 of the latest comic, scheduled to be released on [DATE] （[DATE]）!" at bounding box center [338, 160] width 43 height 78
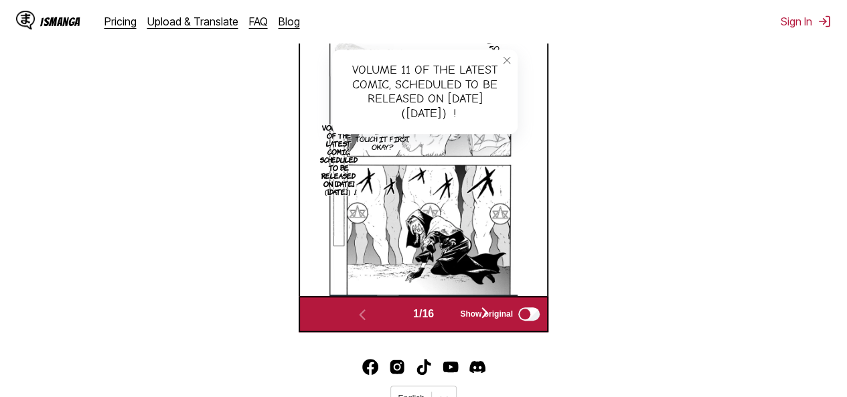
click at [608, 129] on section "From Japanese To English Drop files here, or click to browse. Max file size: 5M…" at bounding box center [424, 48] width 826 height 569
click at [509, 60] on icon "close-tooltip" at bounding box center [506, 60] width 9 height 9
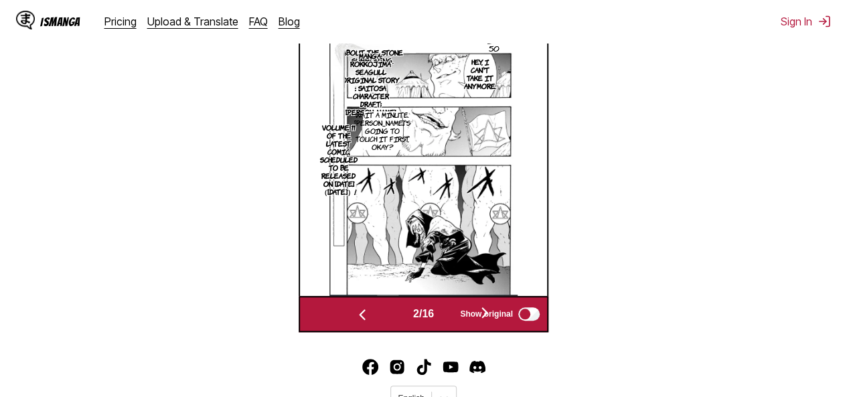
scroll to position [0, 247]
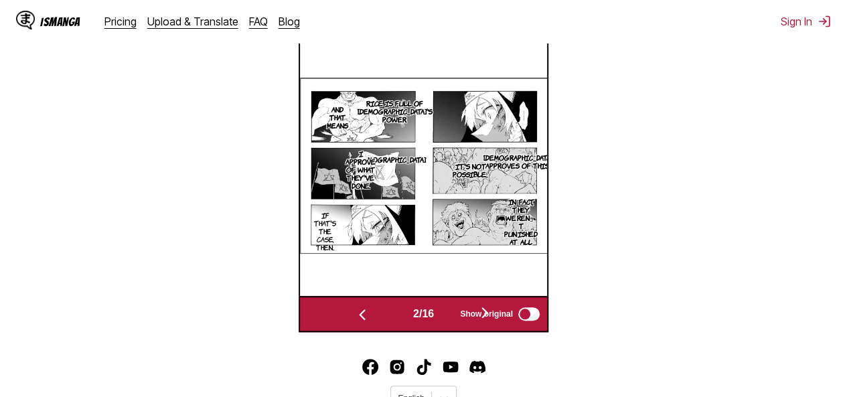
click at [363, 186] on p "I approve of what they've done." at bounding box center [360, 170] width 35 height 46
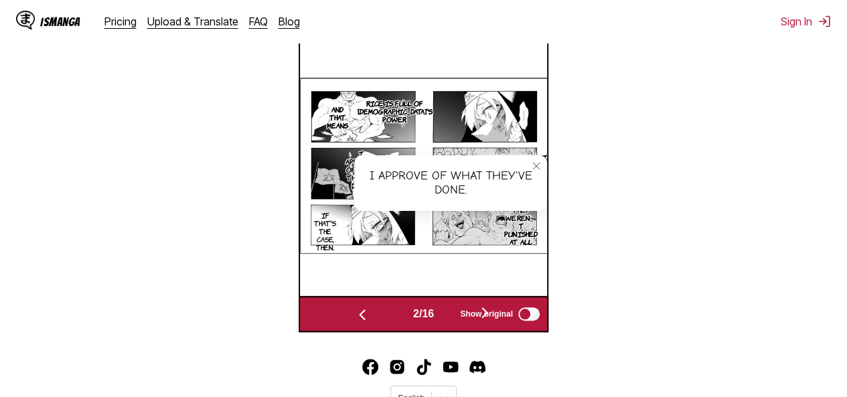
click at [536, 163] on icon "close-tooltip" at bounding box center [536, 165] width 9 height 9
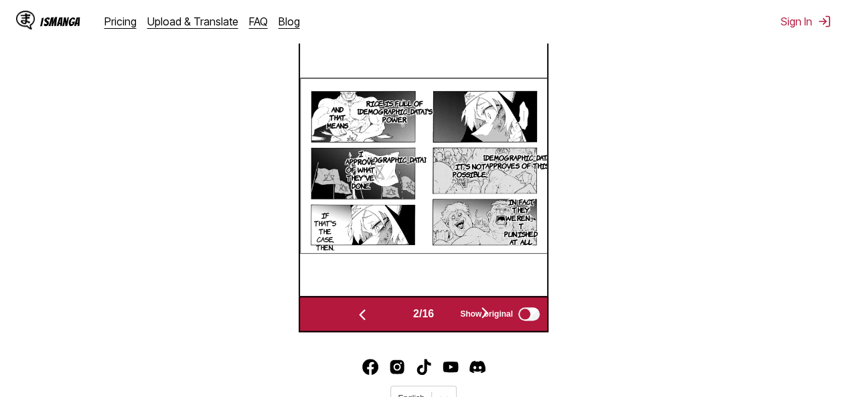
scroll to position [0, 494]
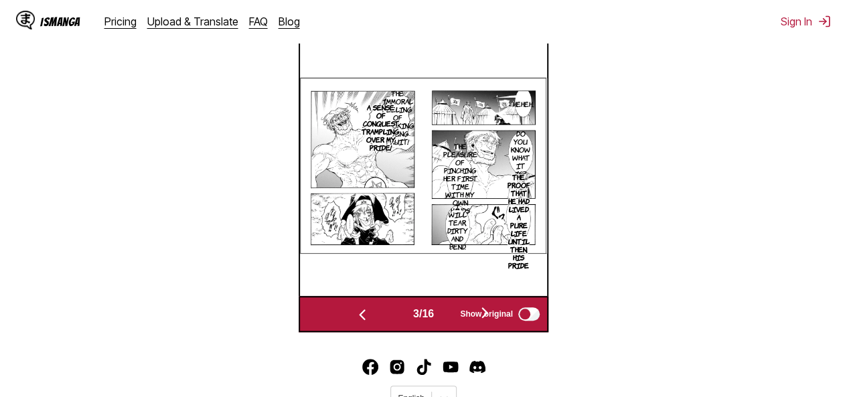
click at [521, 141] on p "Do you know what it is?" at bounding box center [520, 154] width 25 height 54
click at [512, 153] on p "Do you know what it is?" at bounding box center [520, 154] width 25 height 54
click at [540, 153] on div "Do you know what it is?" at bounding box center [545, 188] width 60 height 99
drag, startPoint x: 537, startPoint y: 179, endPoint x: 543, endPoint y: 198, distance: 19.7
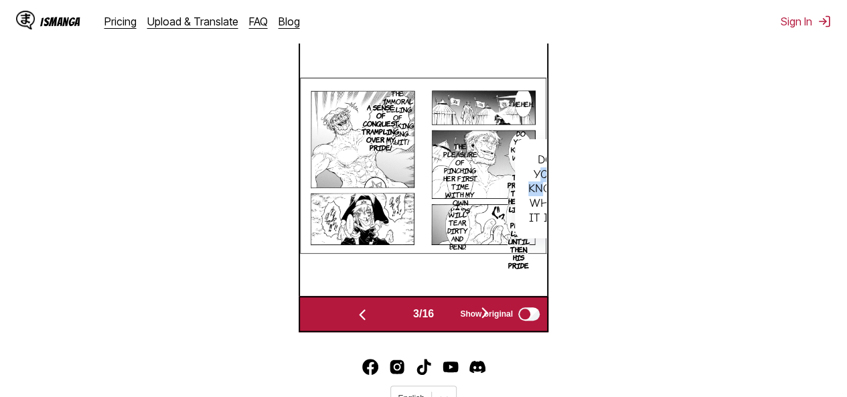
click at [543, 198] on div "Do you know what it is?" at bounding box center [545, 188] width 60 height 99
drag, startPoint x: 510, startPoint y: 135, endPoint x: 528, endPoint y: 173, distance: 43.1
click at [528, 173] on article "Heheh... The immoral feeling of plucking young fruit! A sense of conquest tramp…" at bounding box center [423, 166] width 247 height 176
click at [599, 127] on section "From Japanese To English Drop files here, or click to browse. Max file size: 5M…" at bounding box center [424, 48] width 826 height 569
click at [463, 152] on p "The pleasure of pinching her first time with my own hands" at bounding box center [460, 178] width 40 height 78
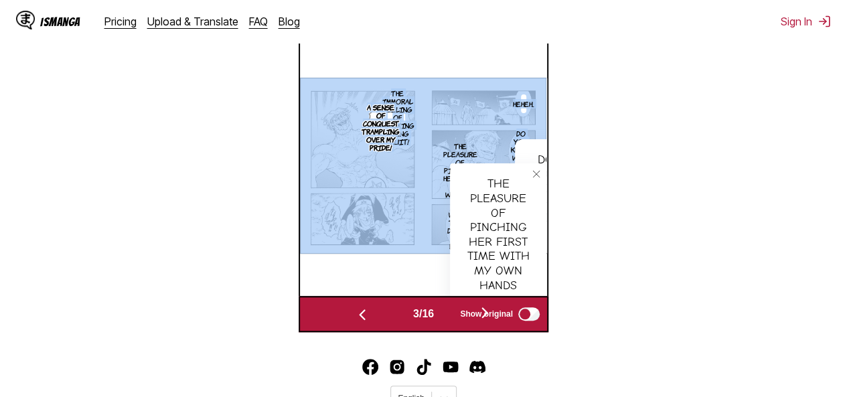
drag, startPoint x: 538, startPoint y: 151, endPoint x: 433, endPoint y: 116, distance: 111.4
click at [433, 115] on div "Heheh... The immoral feeling of plucking young fruit! A sense of conquest tramp…" at bounding box center [423, 166] width 247 height 260
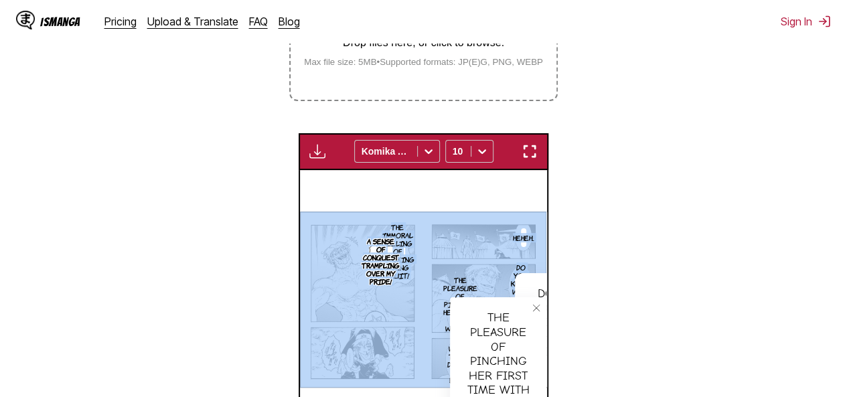
drag, startPoint x: 520, startPoint y: 160, endPoint x: 522, endPoint y: 216, distance: 56.3
click at [522, 158] on button "button" at bounding box center [530, 151] width 24 height 17
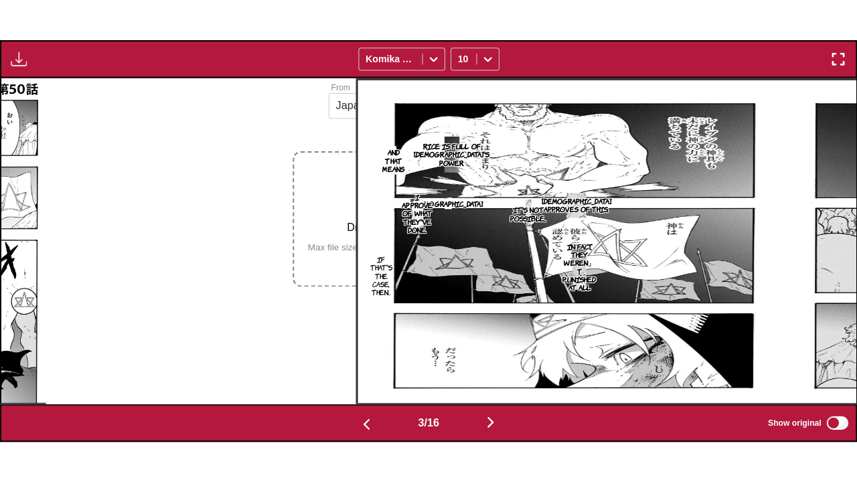
scroll to position [0, 1709]
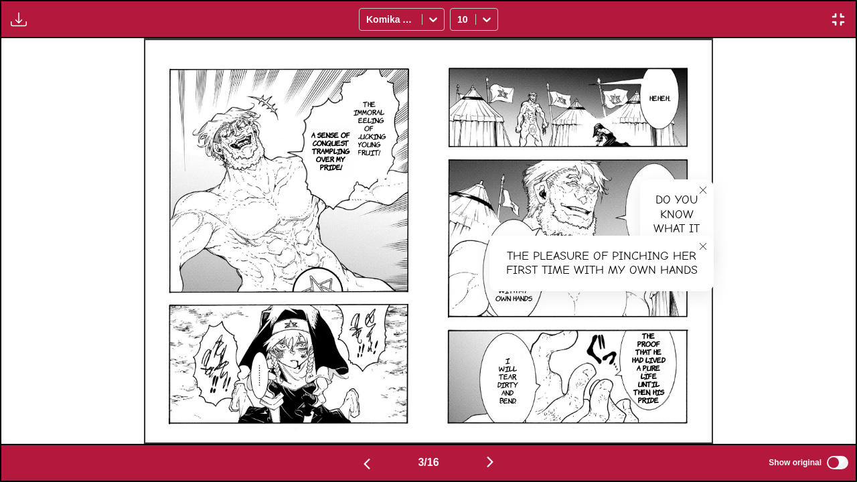
click at [701, 246] on icon "close-tooltip" at bounding box center [703, 246] width 9 height 9
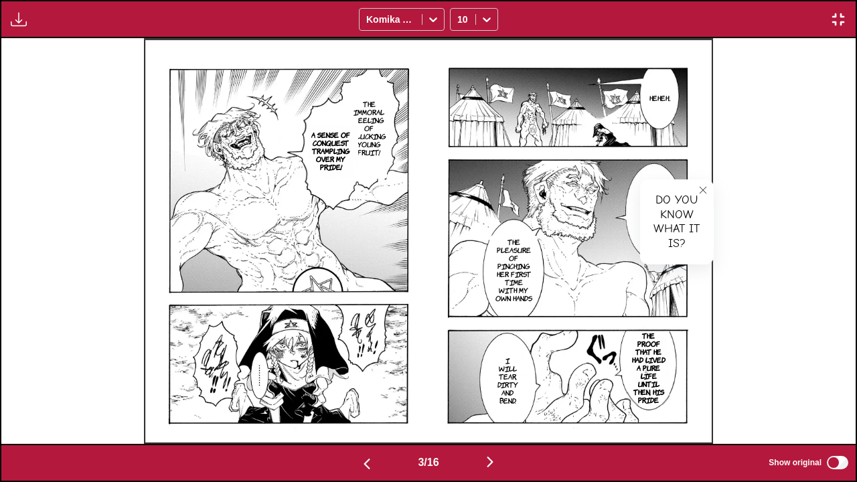
click at [709, 188] on button "close-tooltip" at bounding box center [702, 189] width 21 height 21
click at [363, 132] on p "The immoral feeling of plucking young fruit!" at bounding box center [370, 128] width 40 height 62
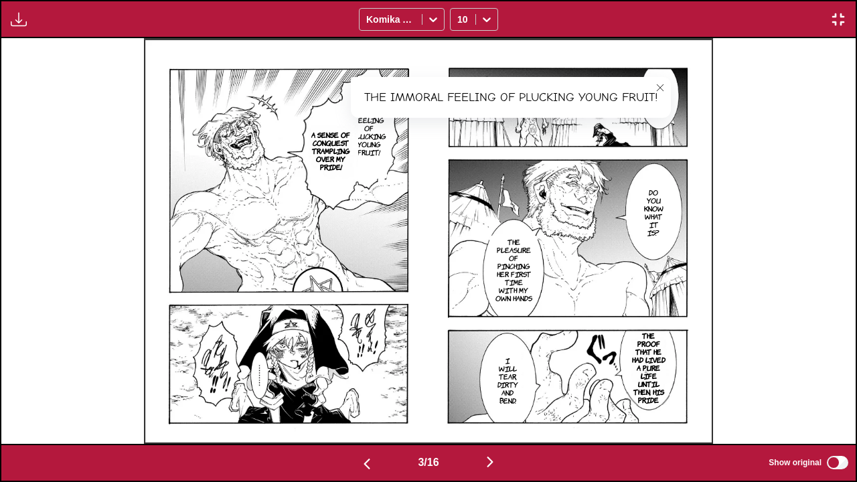
click at [671, 84] on button "close-tooltip" at bounding box center [660, 87] width 21 height 21
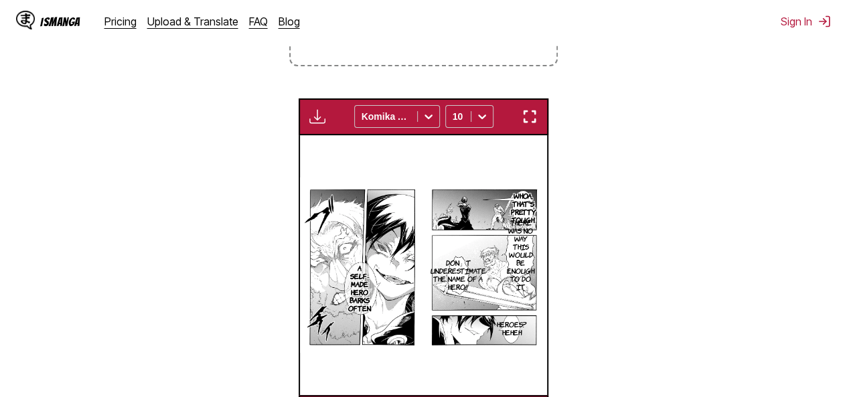
scroll to position [0, 3213]
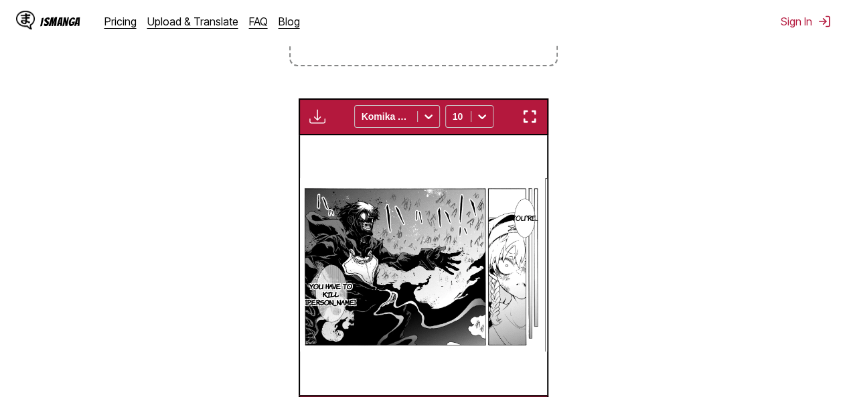
click at [540, 127] on div "Available for premium users only Komika Axis 10" at bounding box center [424, 116] width 250 height 36
click at [534, 125] on img "button" at bounding box center [530, 116] width 16 height 16
click at [526, 218] on p "You're..." at bounding box center [525, 217] width 32 height 13
click at [534, 224] on div "You're..." at bounding box center [556, 225] width 73 height 42
click at [533, 120] on img "button" at bounding box center [530, 116] width 16 height 16
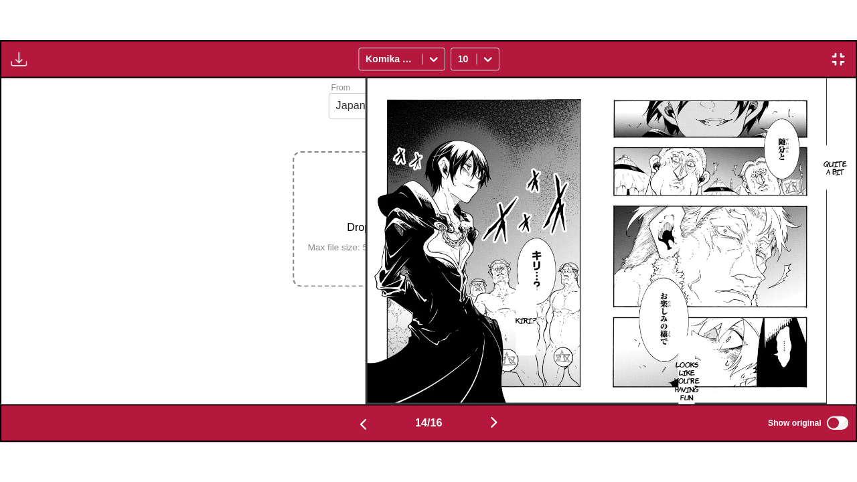
scroll to position [0, 11109]
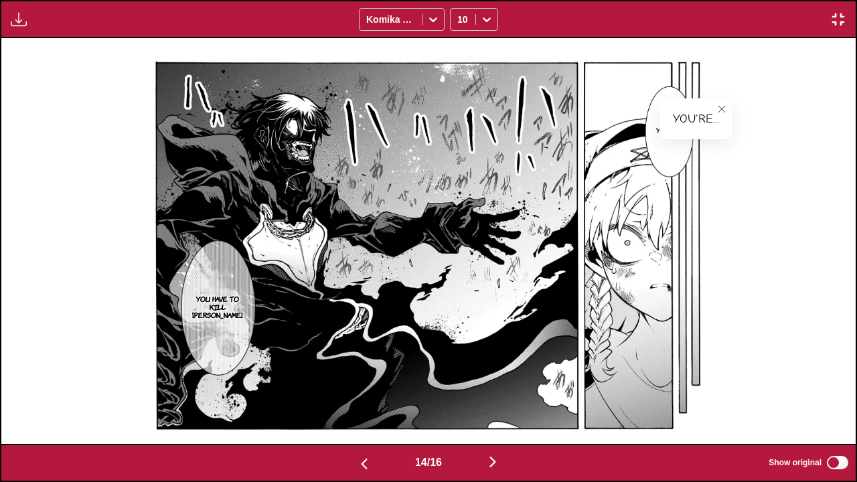
click at [698, 115] on div "You're..." at bounding box center [696, 119] width 73 height 42
drag, startPoint x: 701, startPoint y: 111, endPoint x: 715, endPoint y: 126, distance: 20.8
click at [715, 126] on div "You're..." at bounding box center [696, 119] width 73 height 42
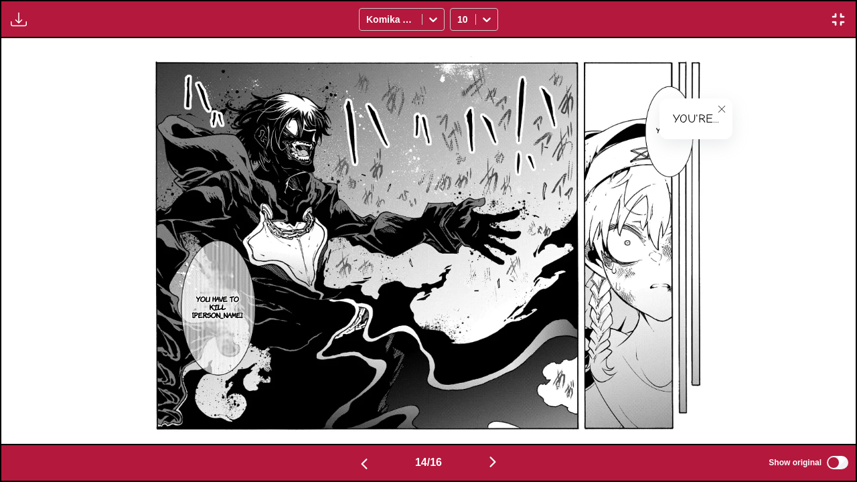
click at [686, 125] on div "You're..." at bounding box center [696, 119] width 73 height 42
click at [577, 192] on img at bounding box center [428, 241] width 577 height 406
click at [722, 107] on icon "close-tooltip" at bounding box center [722, 108] width 7 height 7
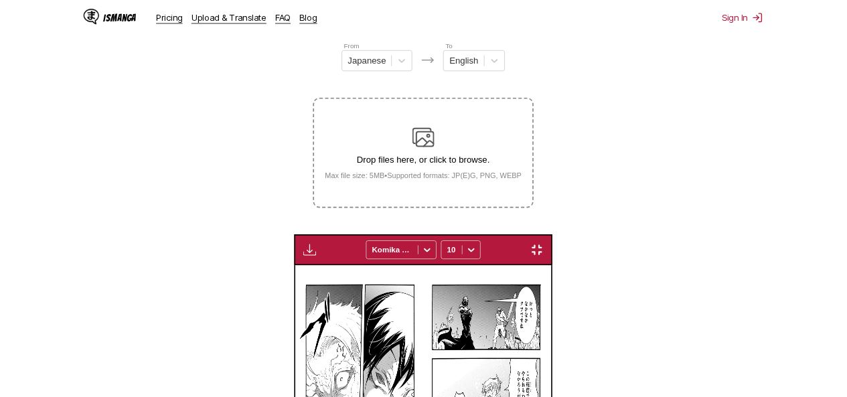
scroll to position [0, 3213]
